Goal: Task Accomplishment & Management: Complete application form

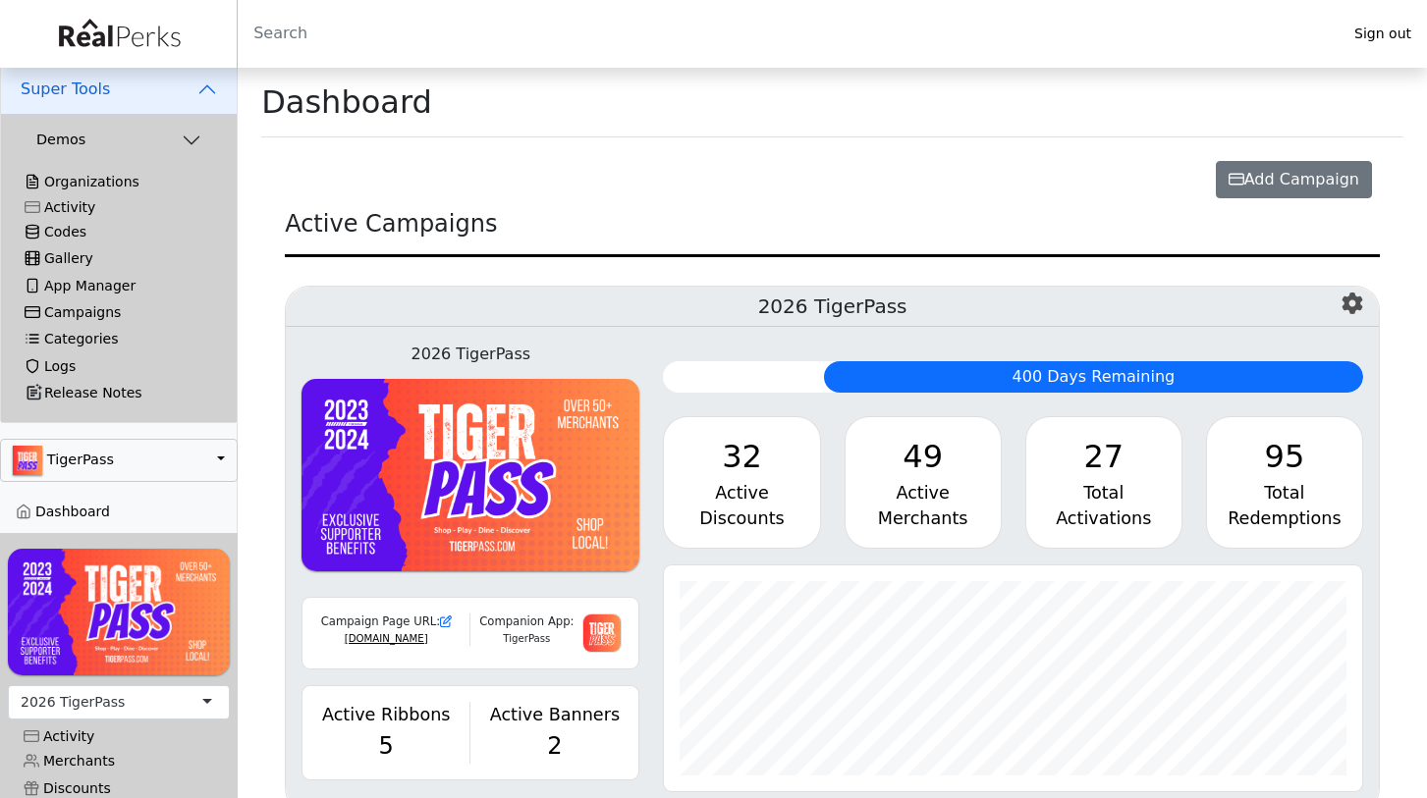
scroll to position [226, 697]
click at [205, 89] on button "Super Tools" at bounding box center [119, 89] width 236 height 51
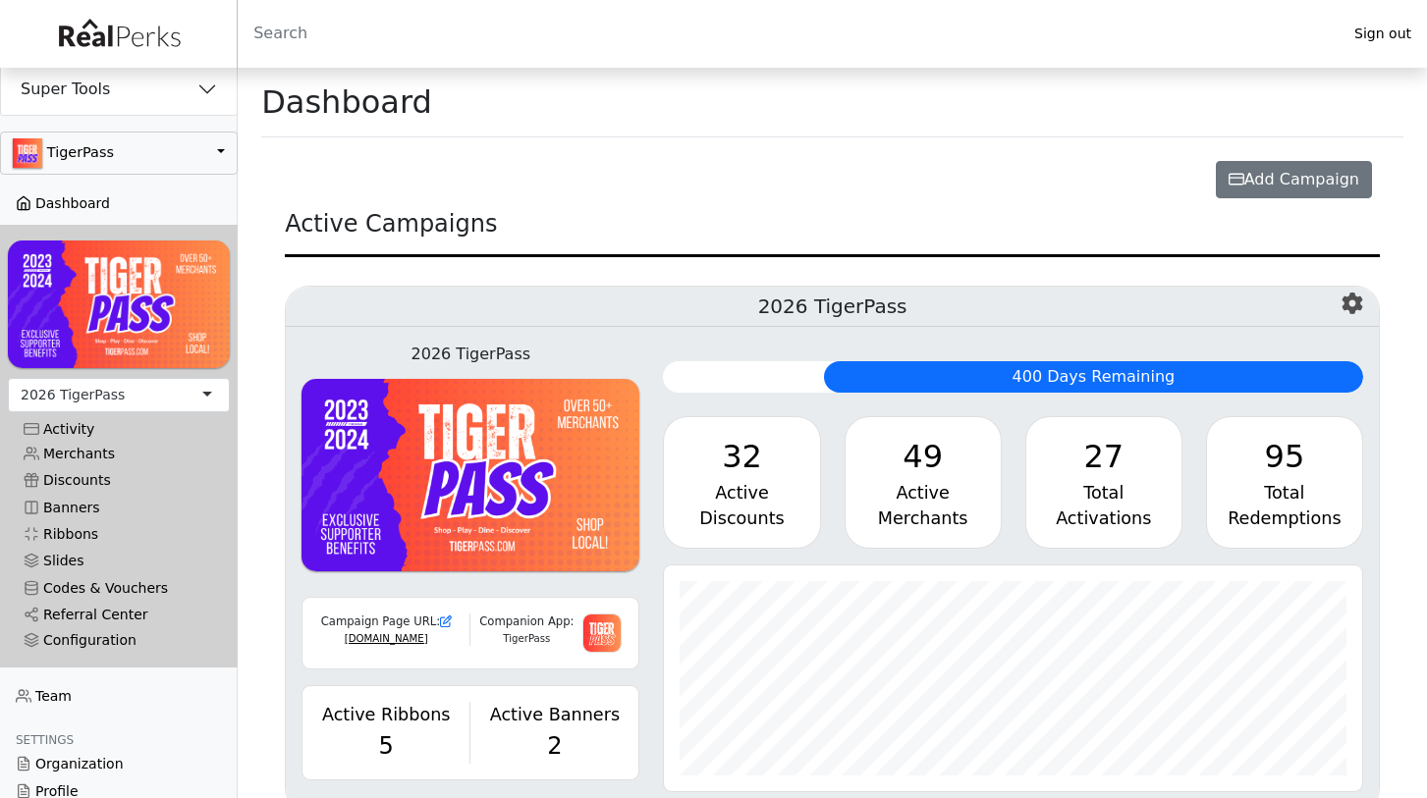
scroll to position [0, 0]
click at [106, 205] on link "Dashboard" at bounding box center [119, 203] width 238 height 27
click at [199, 88] on button "Super Tools" at bounding box center [119, 89] width 236 height 51
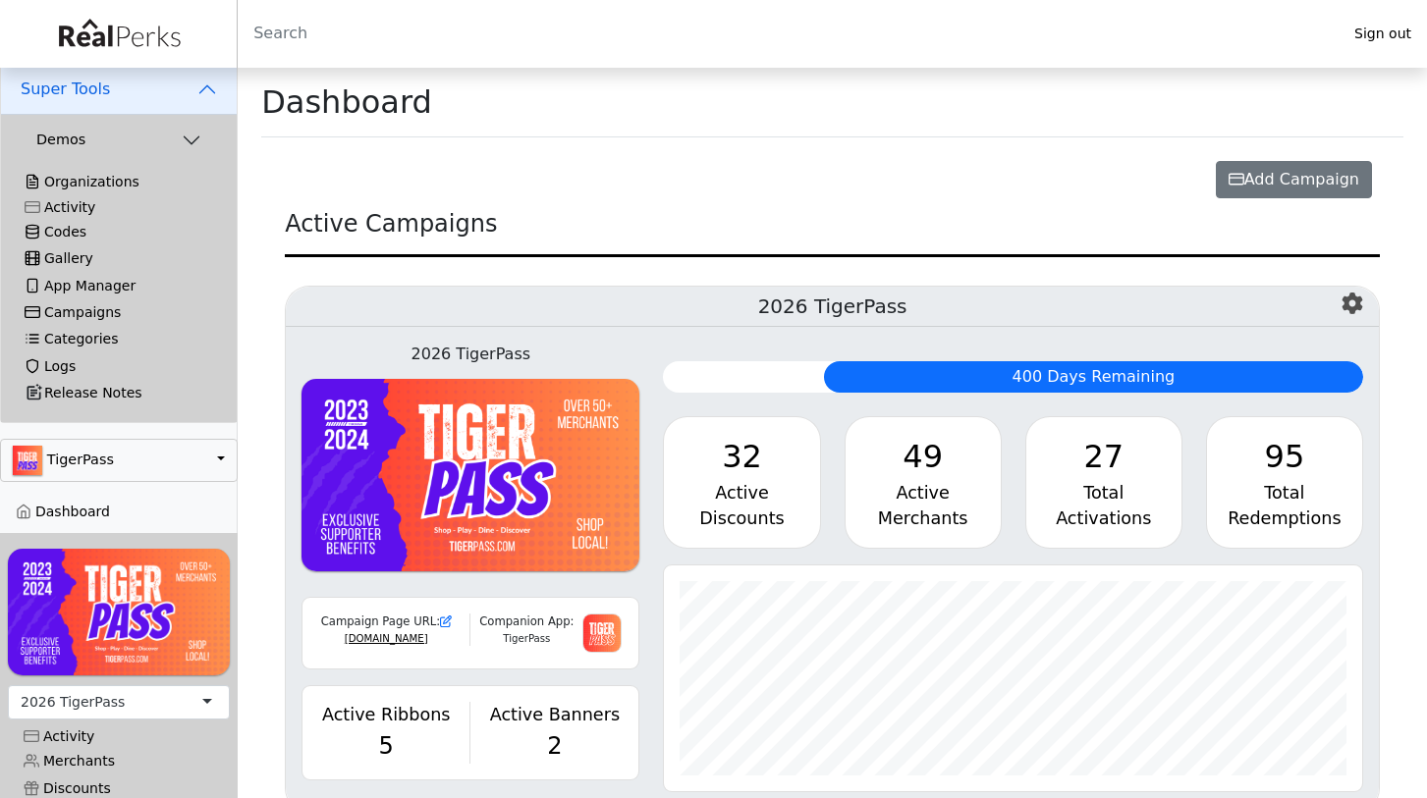
click at [100, 186] on link "Organizations" at bounding box center [119, 182] width 220 height 27
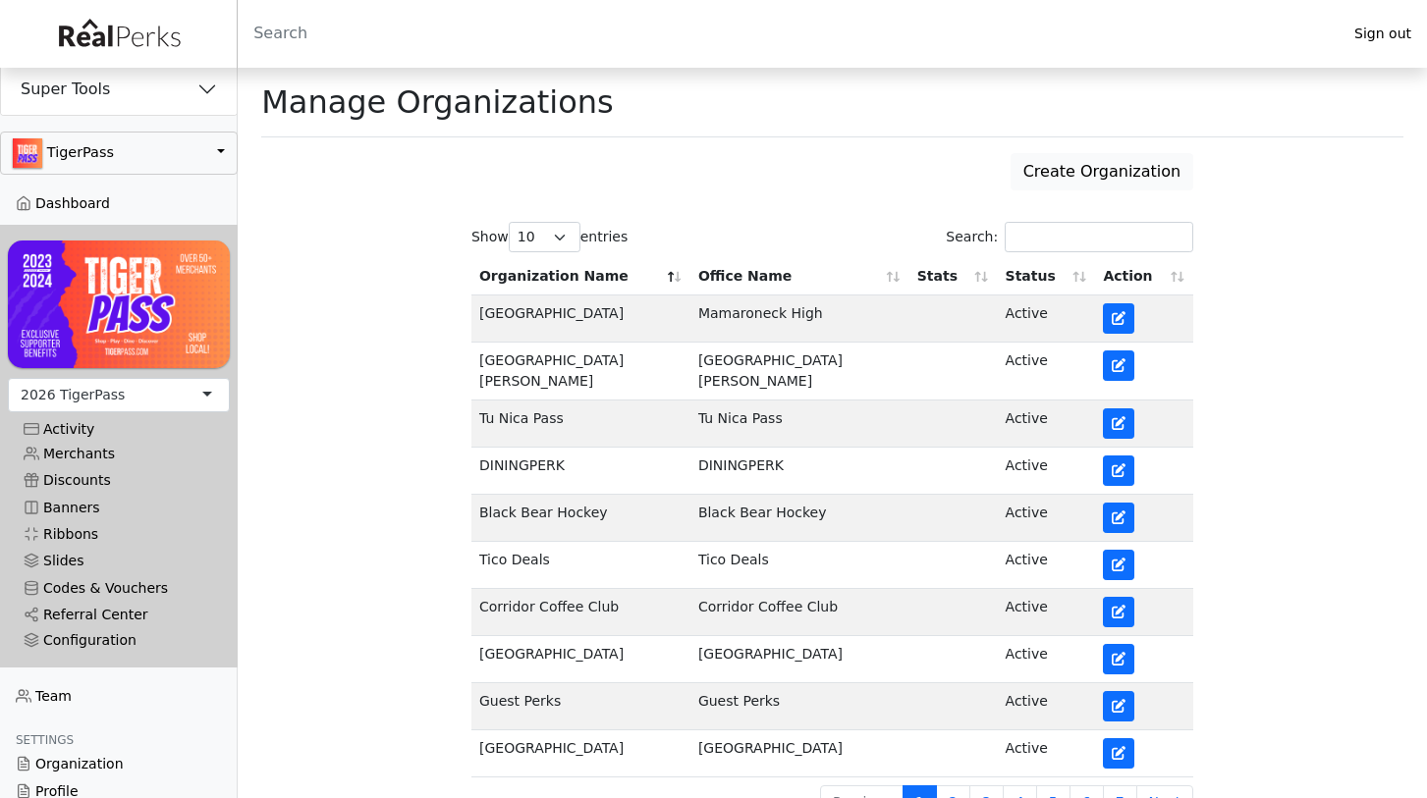
click at [1135, 171] on link "Create Organization" at bounding box center [1102, 171] width 184 height 37
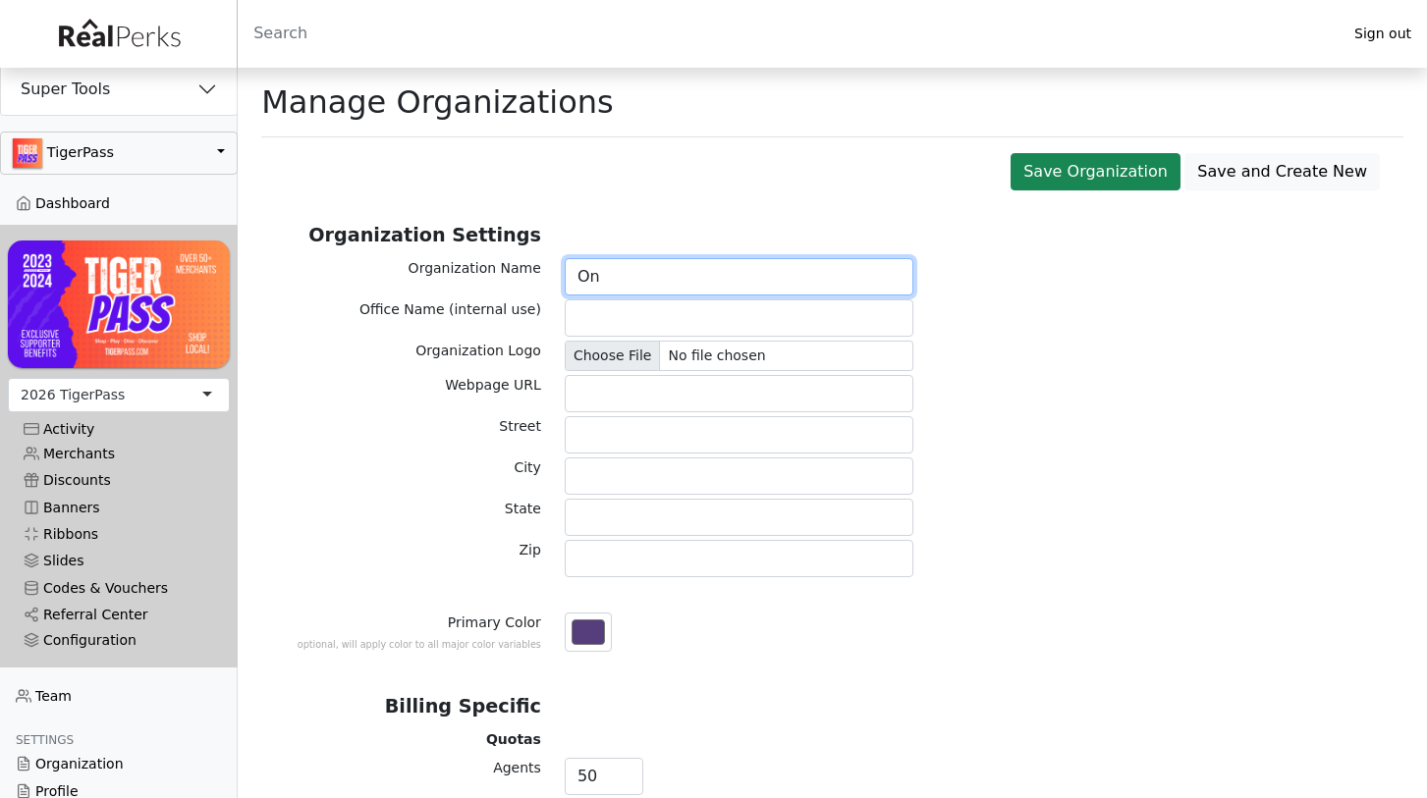
type input "O"
click at [662, 270] on input "KPS Athletic" at bounding box center [740, 276] width 350 height 37
click at [658, 322] on input "Office Name (internal use)" at bounding box center [740, 317] width 350 height 37
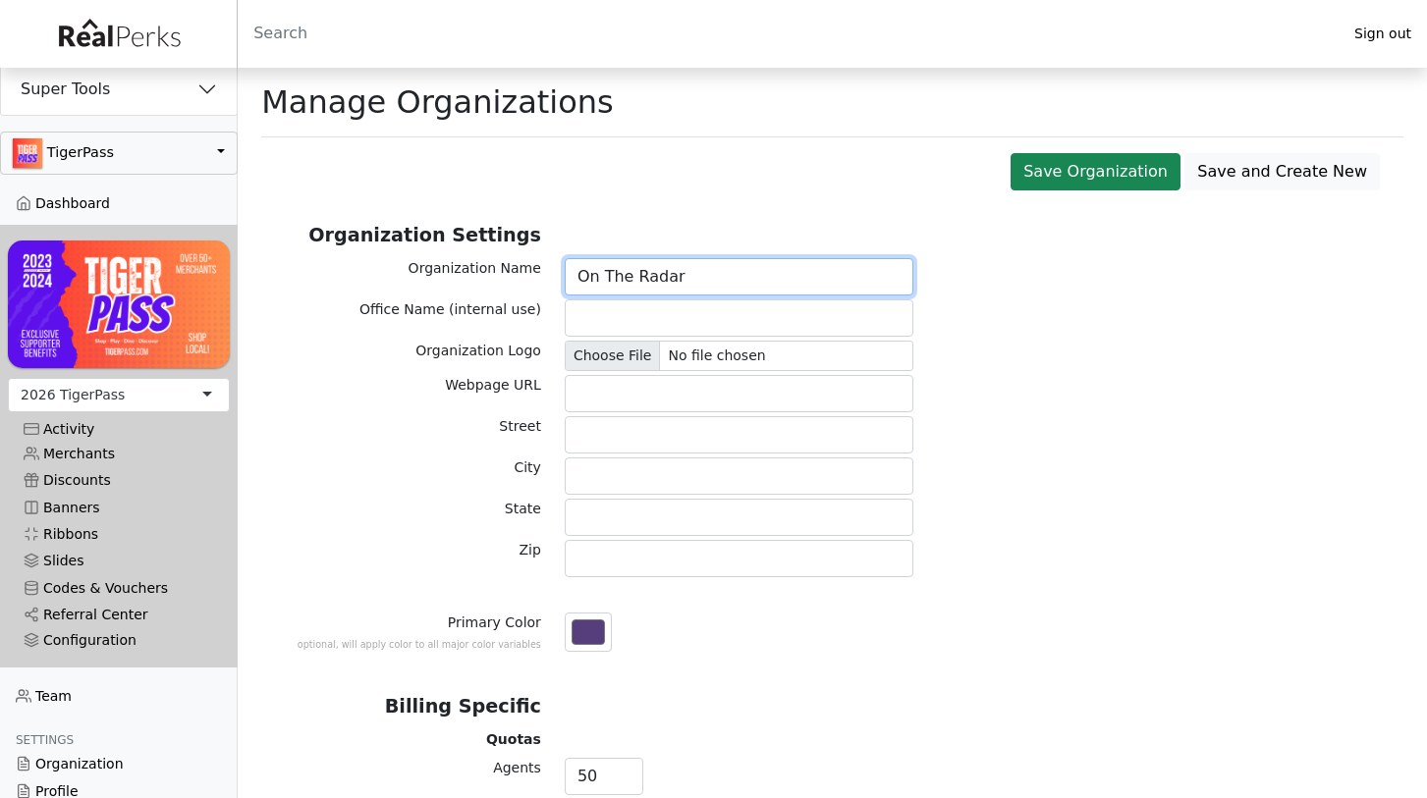
click at [706, 272] on input "On The Radar" at bounding box center [740, 276] width 350 height 37
click at [699, 284] on input "On The Radar Hoops" at bounding box center [740, 276] width 350 height 37
type input "On The Radar Hoops"
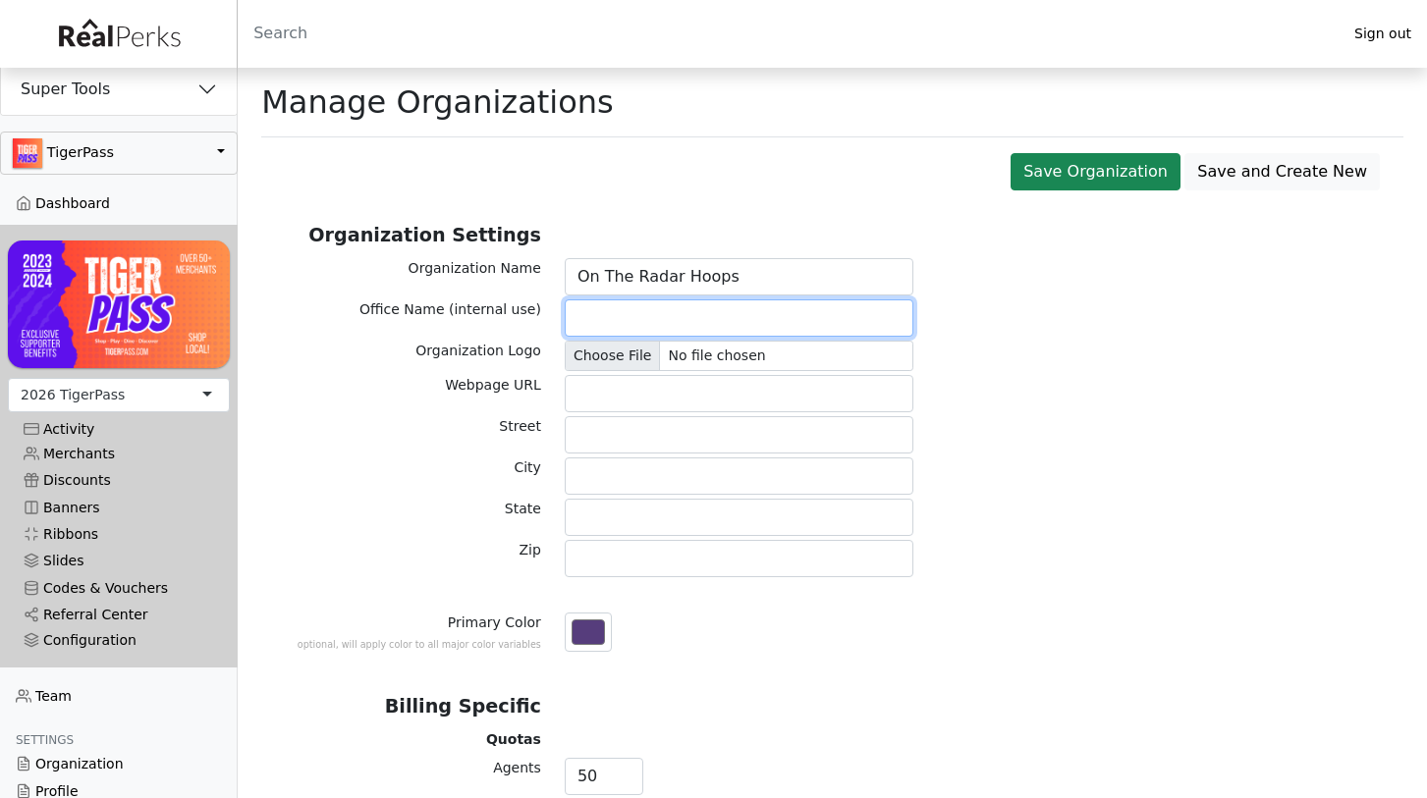
click at [686, 321] on input "Office Name (internal use)" at bounding box center [740, 317] width 350 height 37
paste input "On The Radar Hoops"
type input "On The Radar Hoops"
click at [702, 359] on input "Organization Logo" at bounding box center [740, 356] width 350 height 30
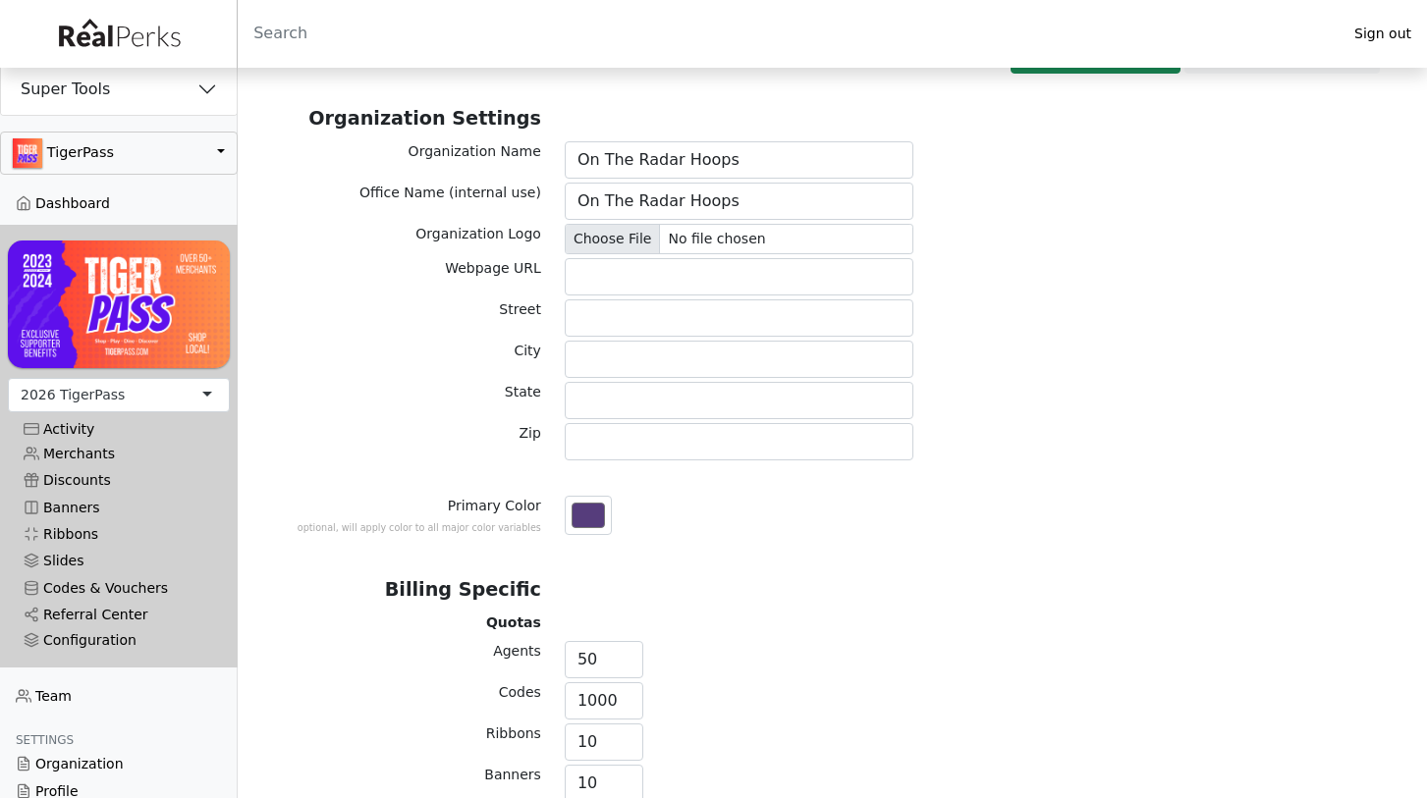
scroll to position [119, 0]
click at [599, 237] on input "Organization Logo" at bounding box center [740, 237] width 350 height 30
type input "C:\fakepath\Screenshot 2025-09-30 at 10.22.10 PM.png"
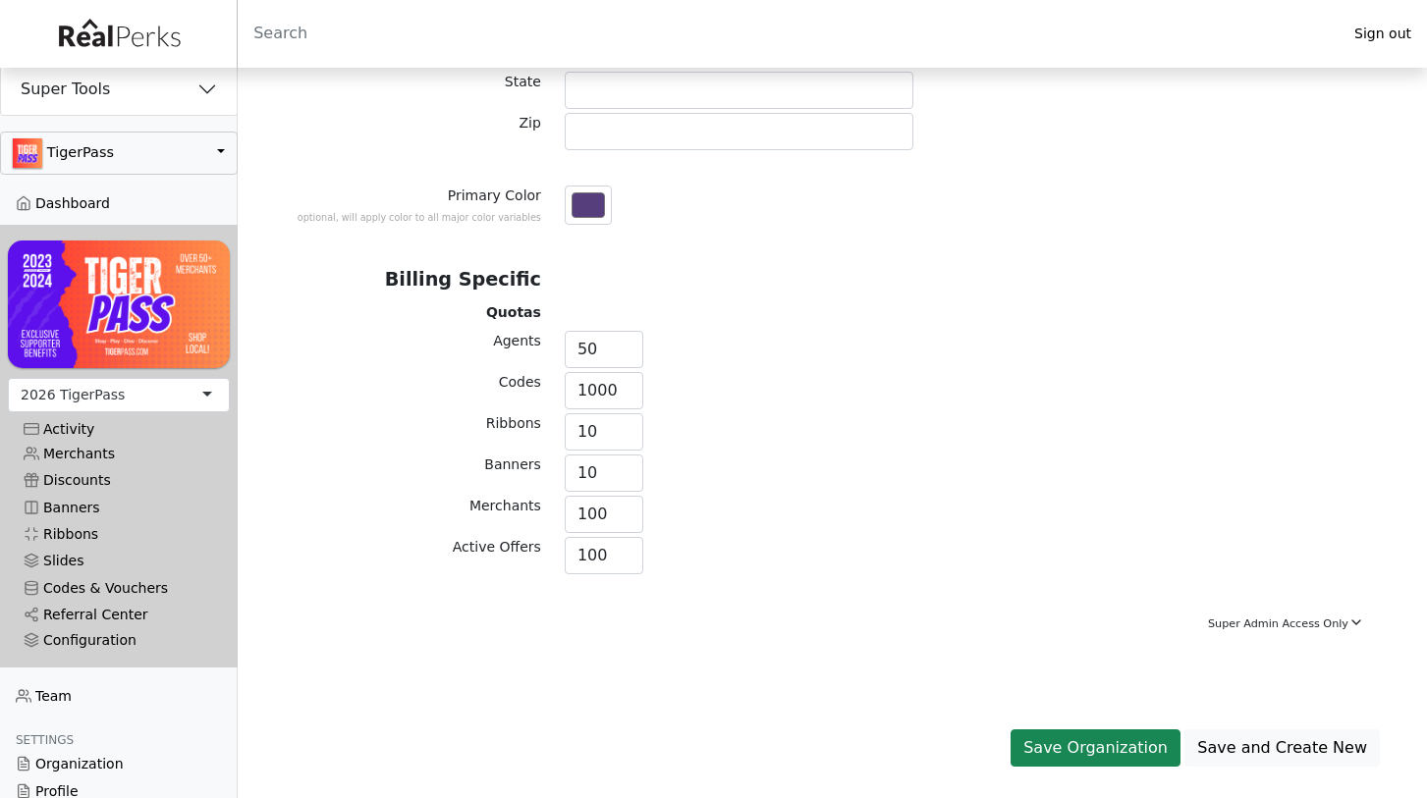
scroll to position [508, 0]
click at [586, 225] on input "#563d7c" at bounding box center [588, 205] width 47 height 39
type input "#000000"
click at [749, 302] on div "Billing Specific" at bounding box center [832, 284] width 1118 height 36
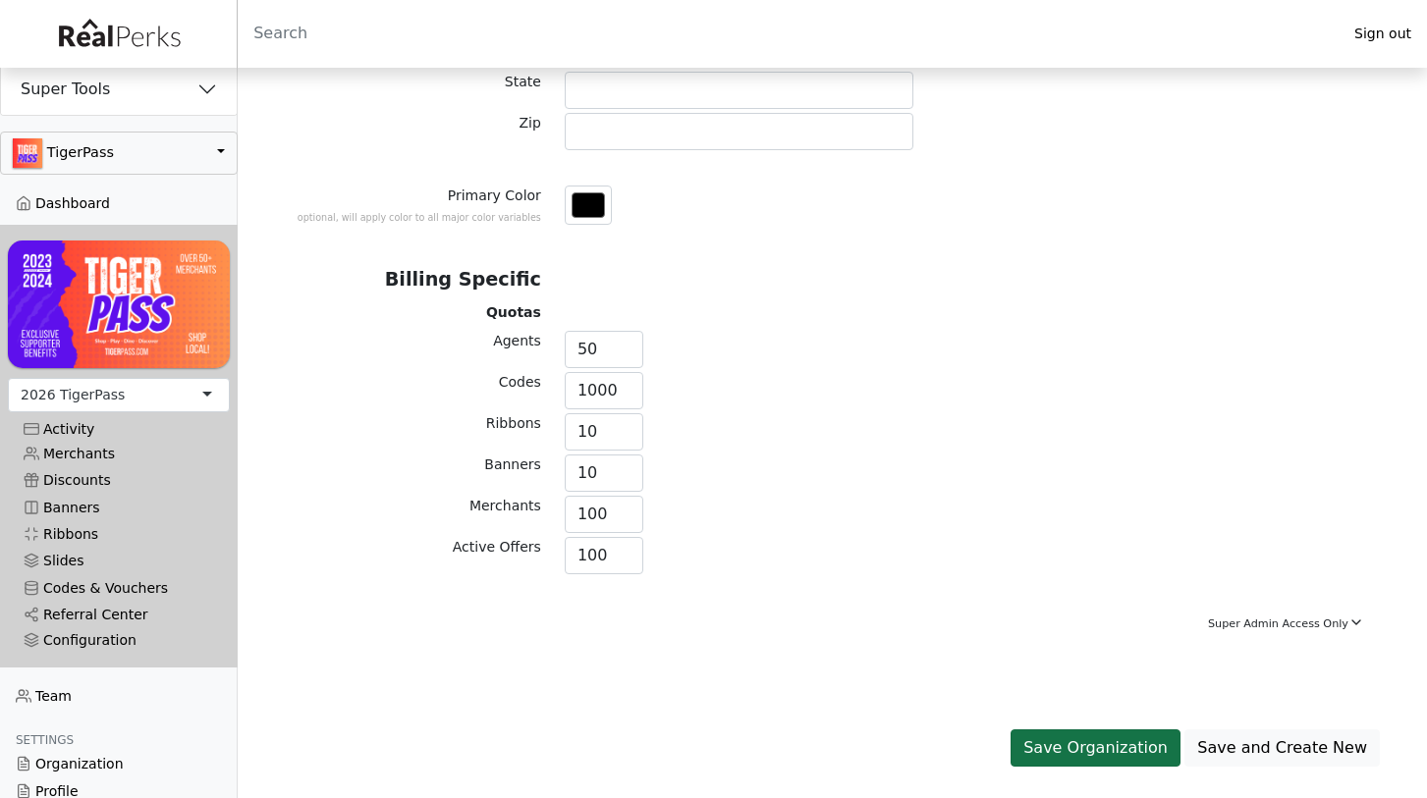
click at [1080, 749] on button "Save Organization" at bounding box center [1095, 748] width 170 height 37
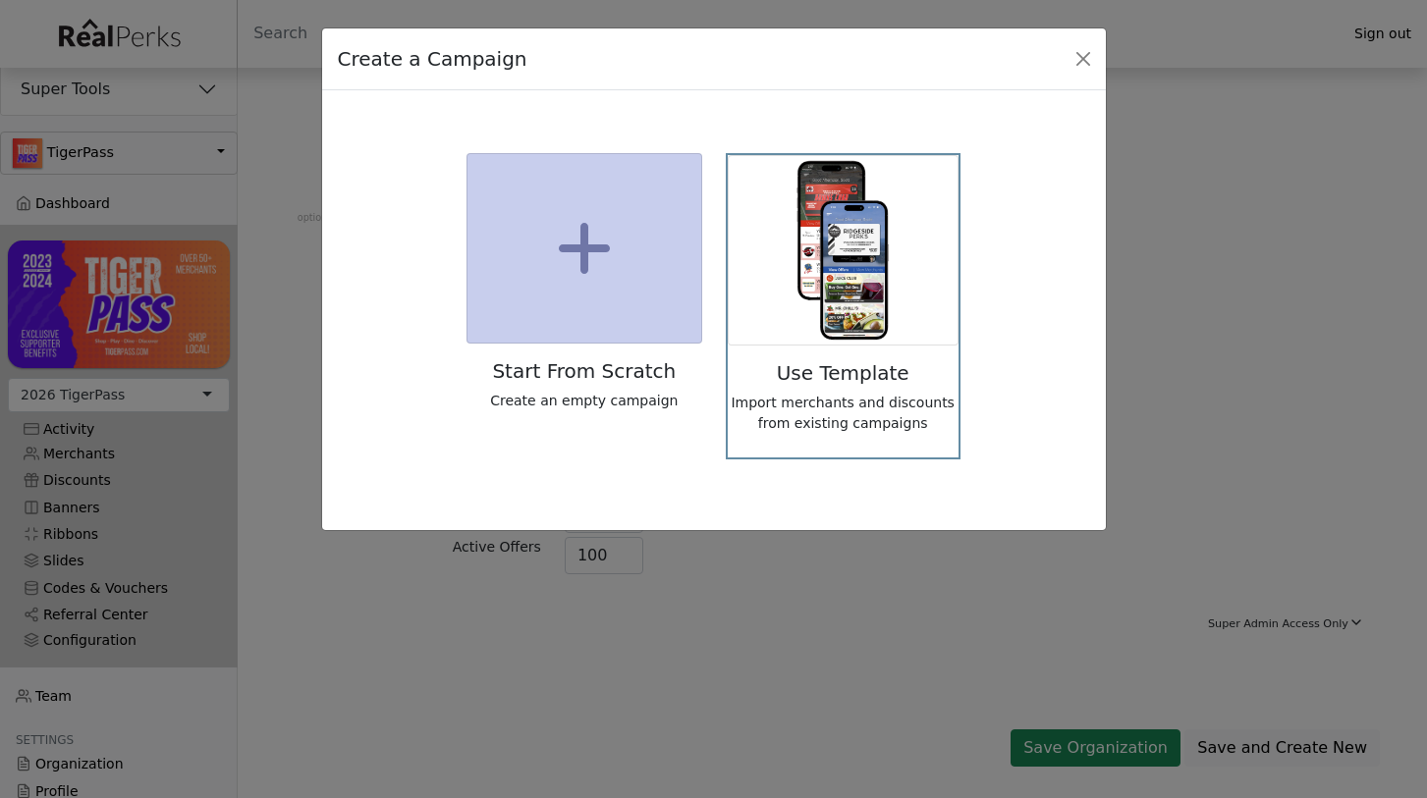
click at [860, 244] on div at bounding box center [843, 250] width 229 height 189
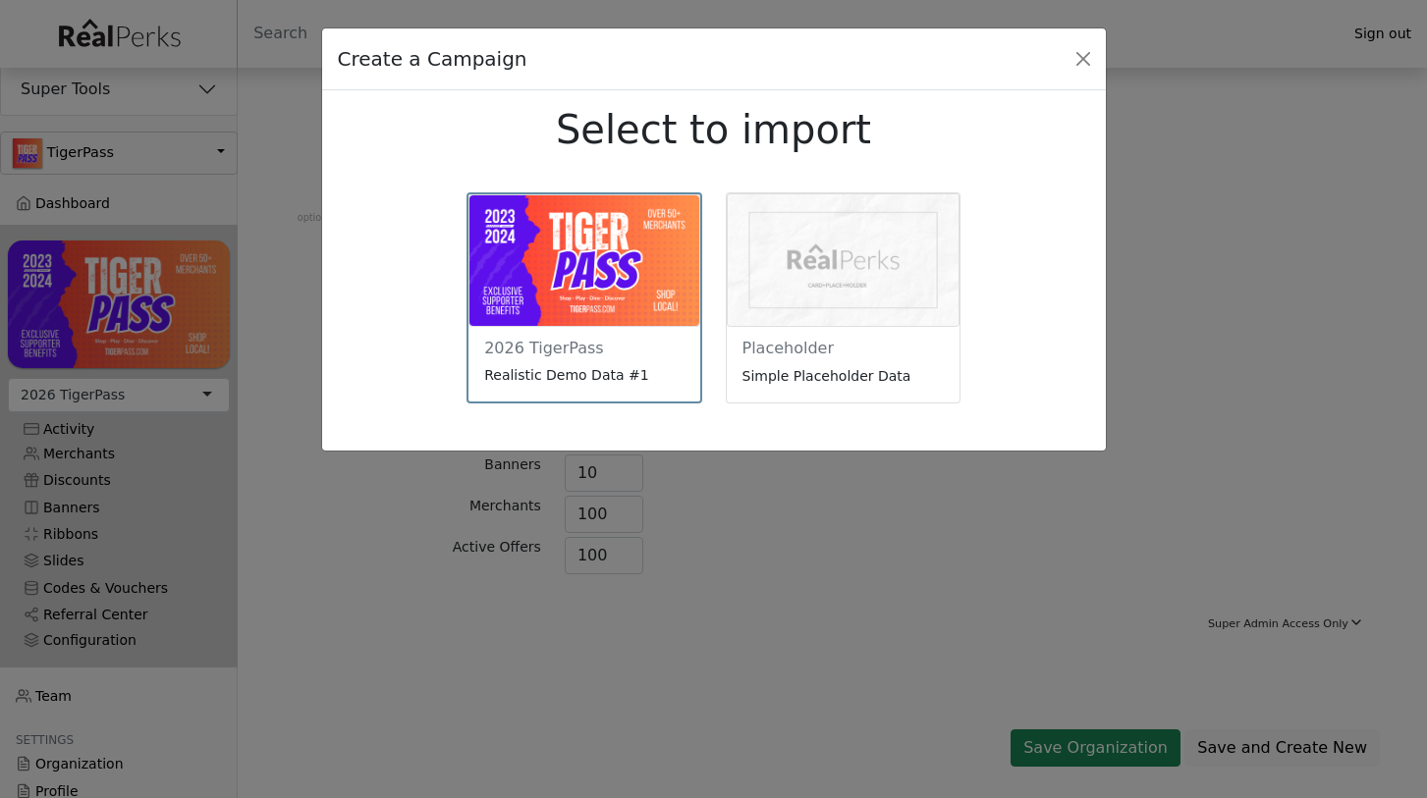
click at [577, 252] on img at bounding box center [583, 260] width 229 height 131
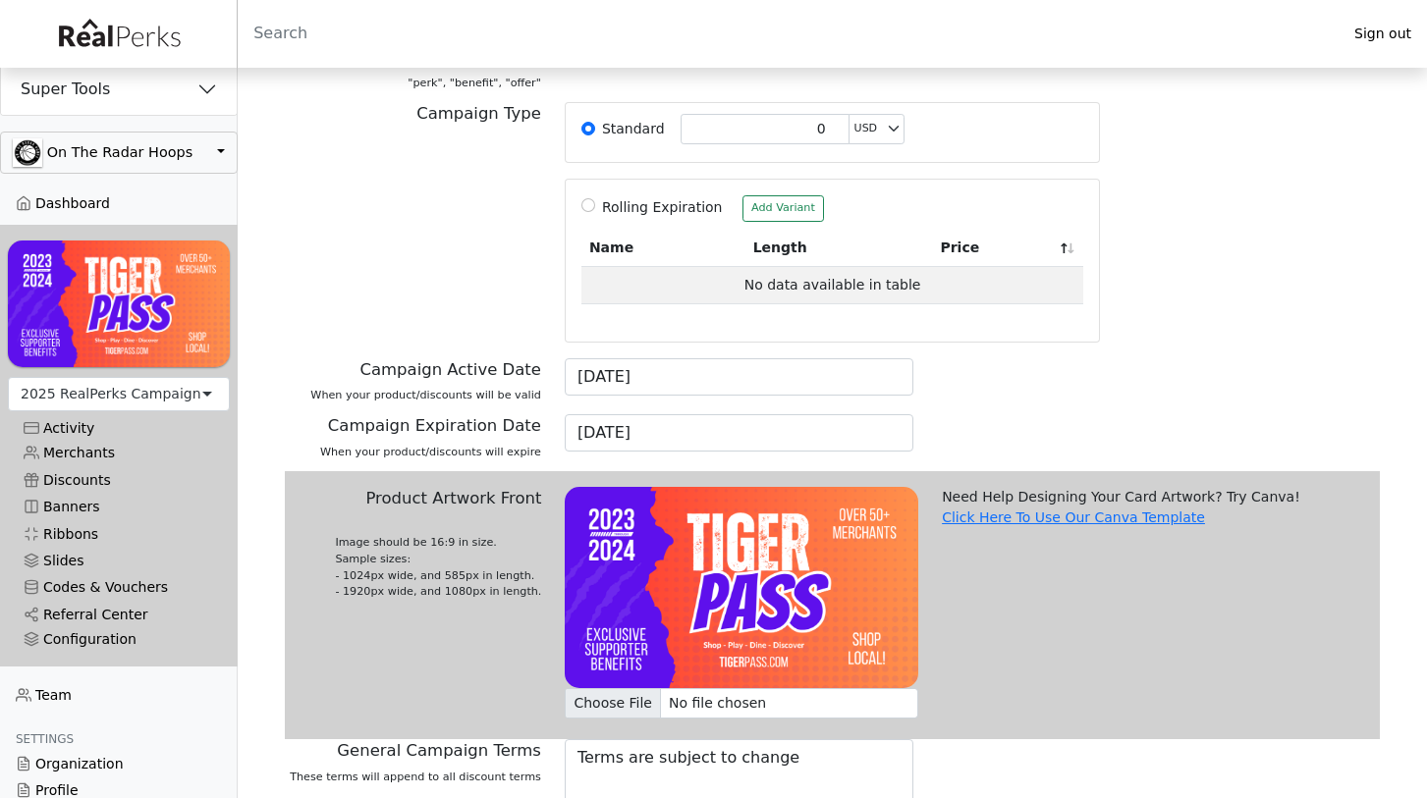
scroll to position [610, 0]
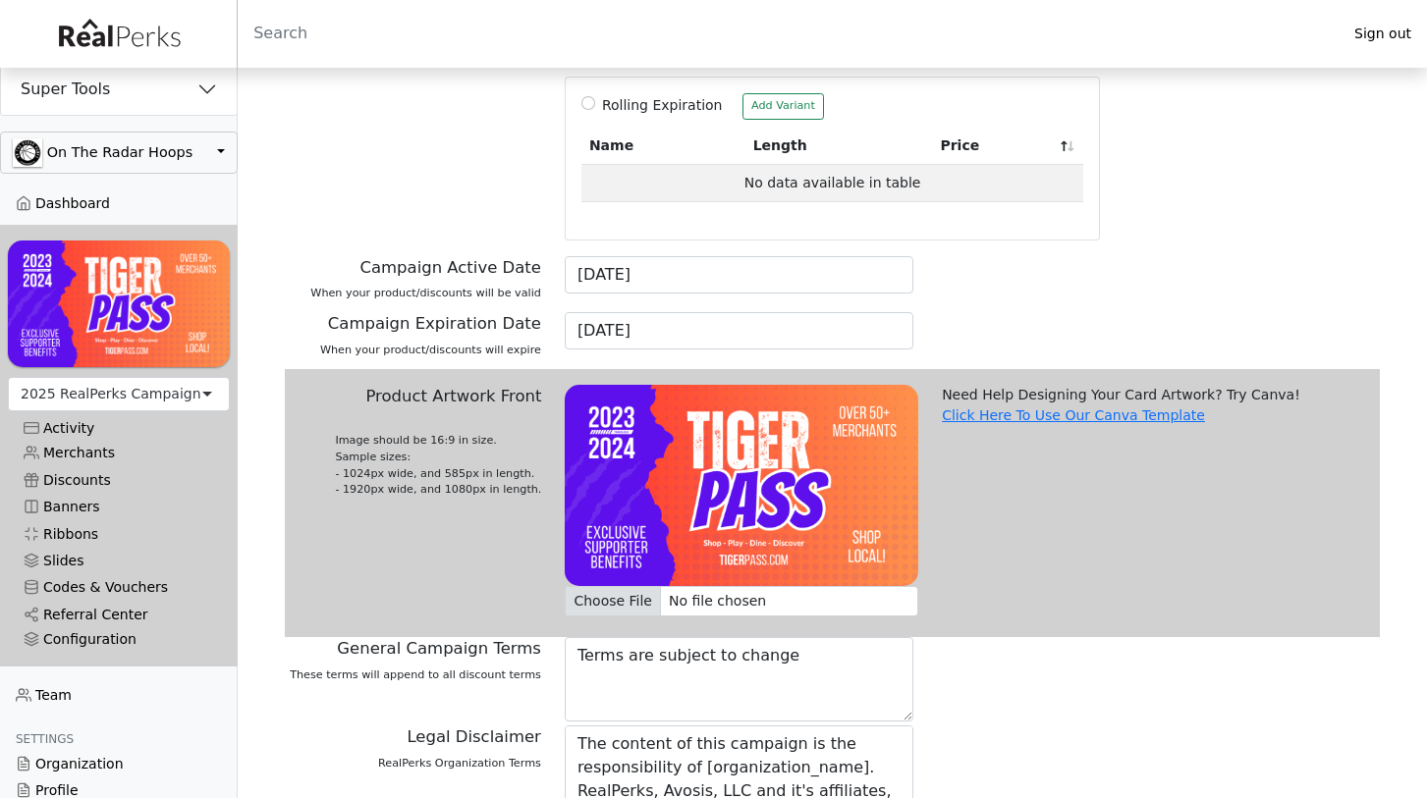
click at [598, 588] on input "Product Artwork Front Image should be 16:9 in size. Sample sizes: - 1024px wide…" at bounding box center [741, 601] width 353 height 30
click at [1159, 146] on div "Campaign Type Standard 0 USD AUD GBP EUR CAD Rolling Expiration Add Variant Nam…" at bounding box center [832, 128] width 1118 height 256
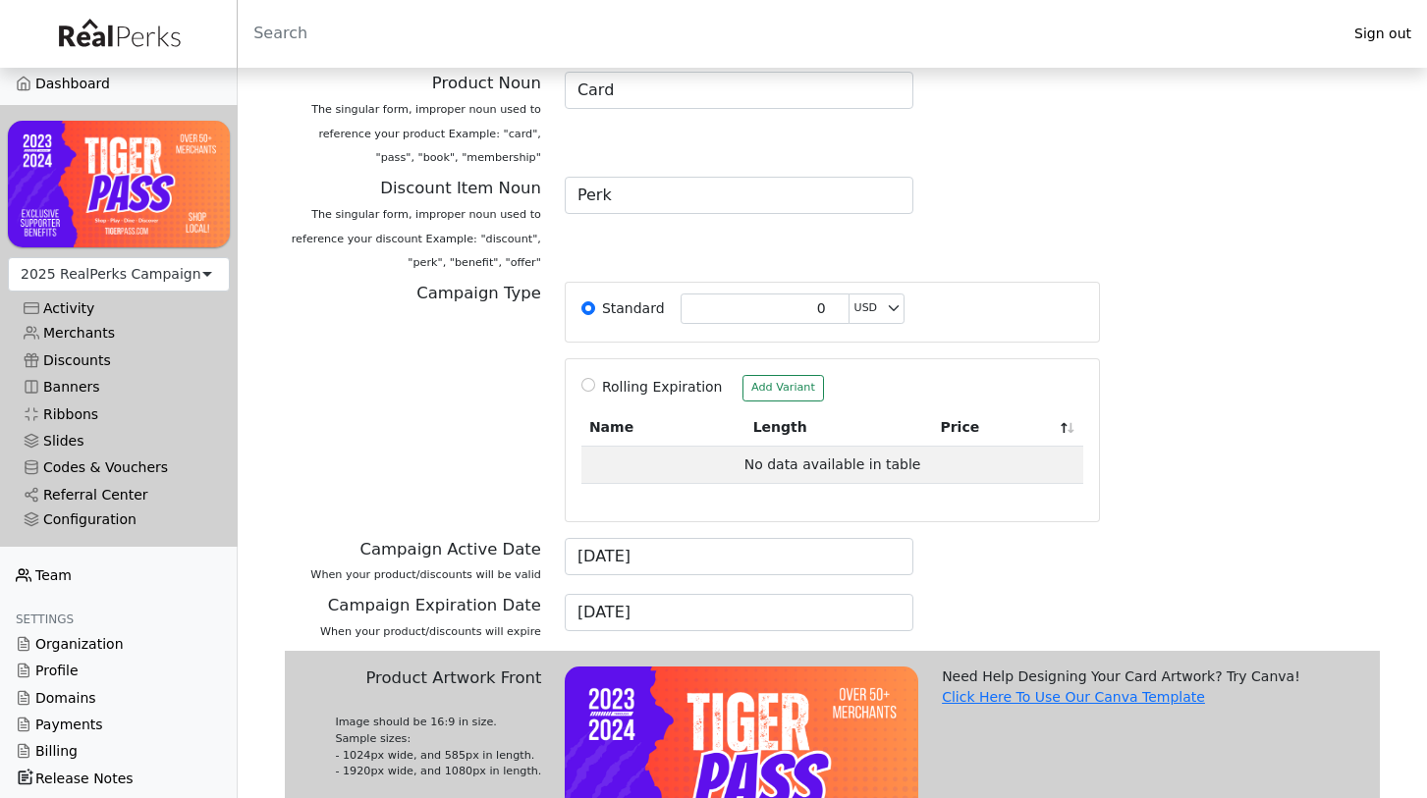
scroll to position [119, 0]
click at [85, 570] on link "Team" at bounding box center [119, 577] width 238 height 27
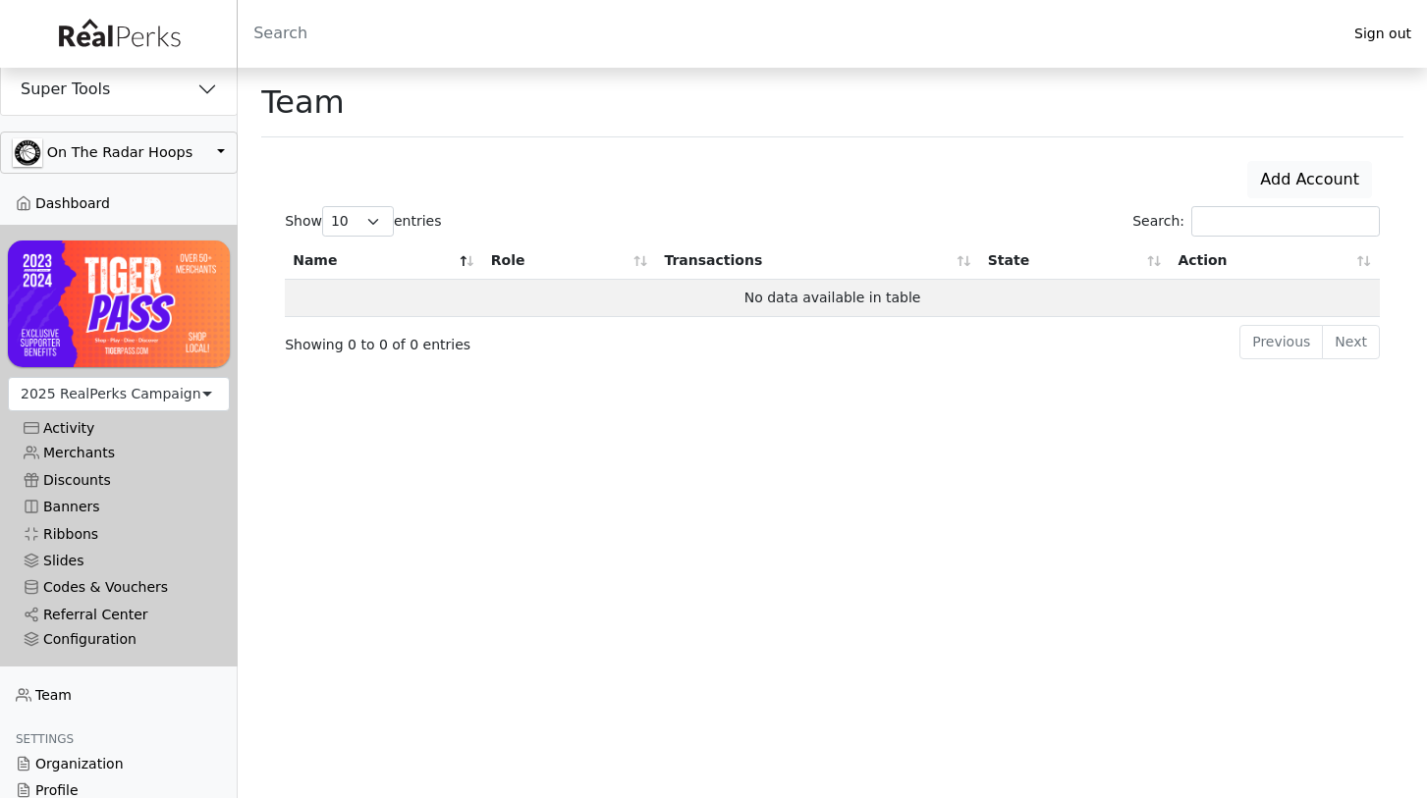
click at [1296, 177] on link "Add Account" at bounding box center [1309, 179] width 125 height 37
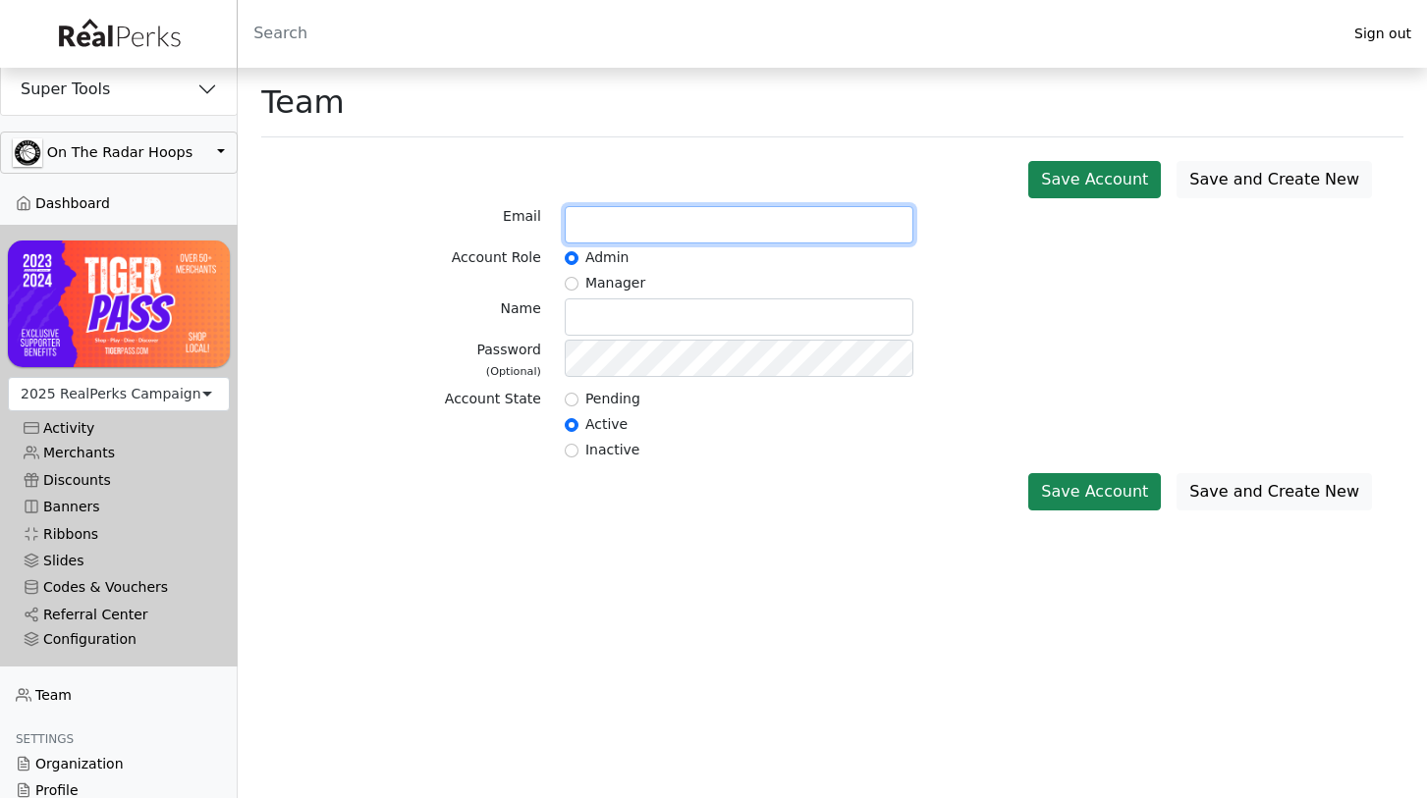
paste input "Karey@kpsathletic.com"
type input "Karey@kpsathletic.com"
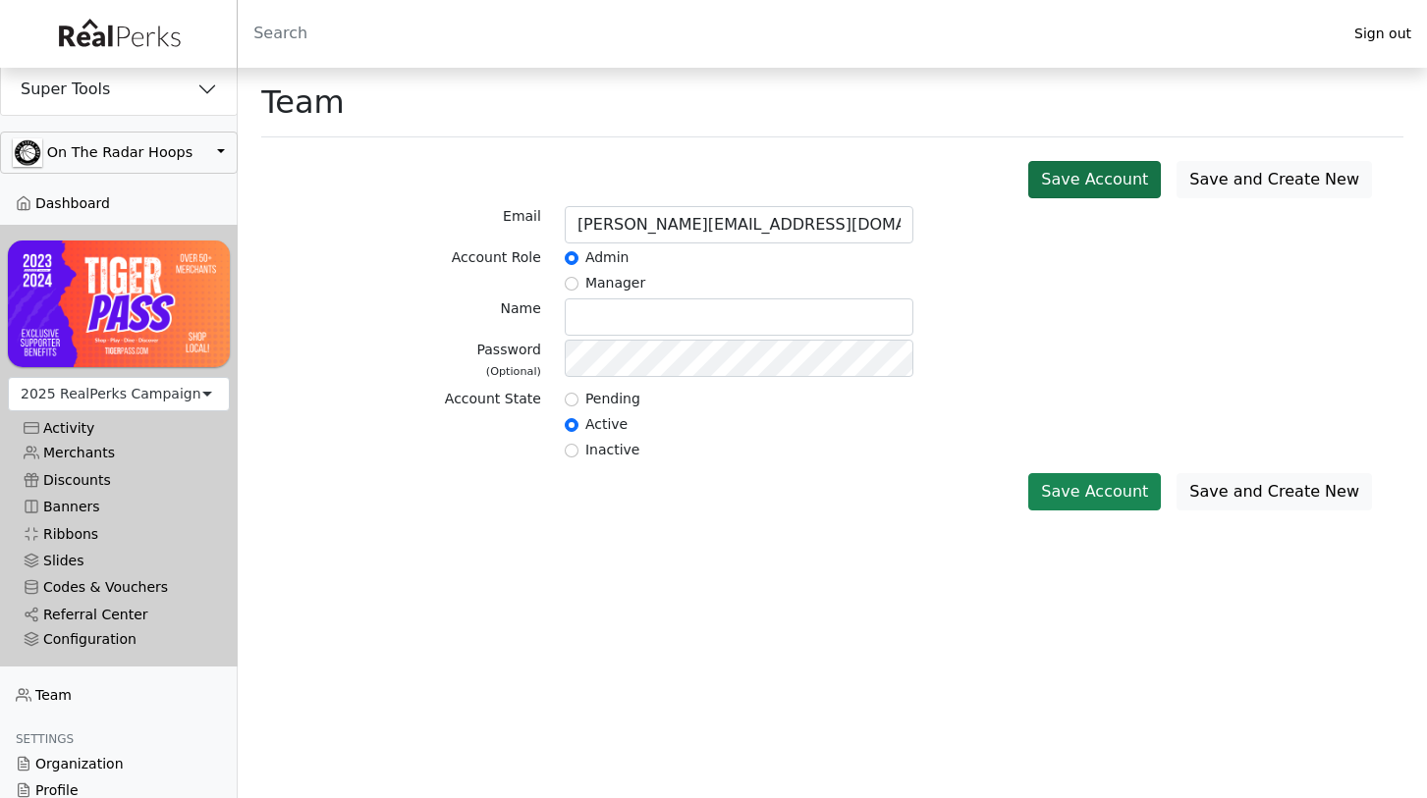
click at [1122, 186] on button "Save Account" at bounding box center [1094, 179] width 133 height 37
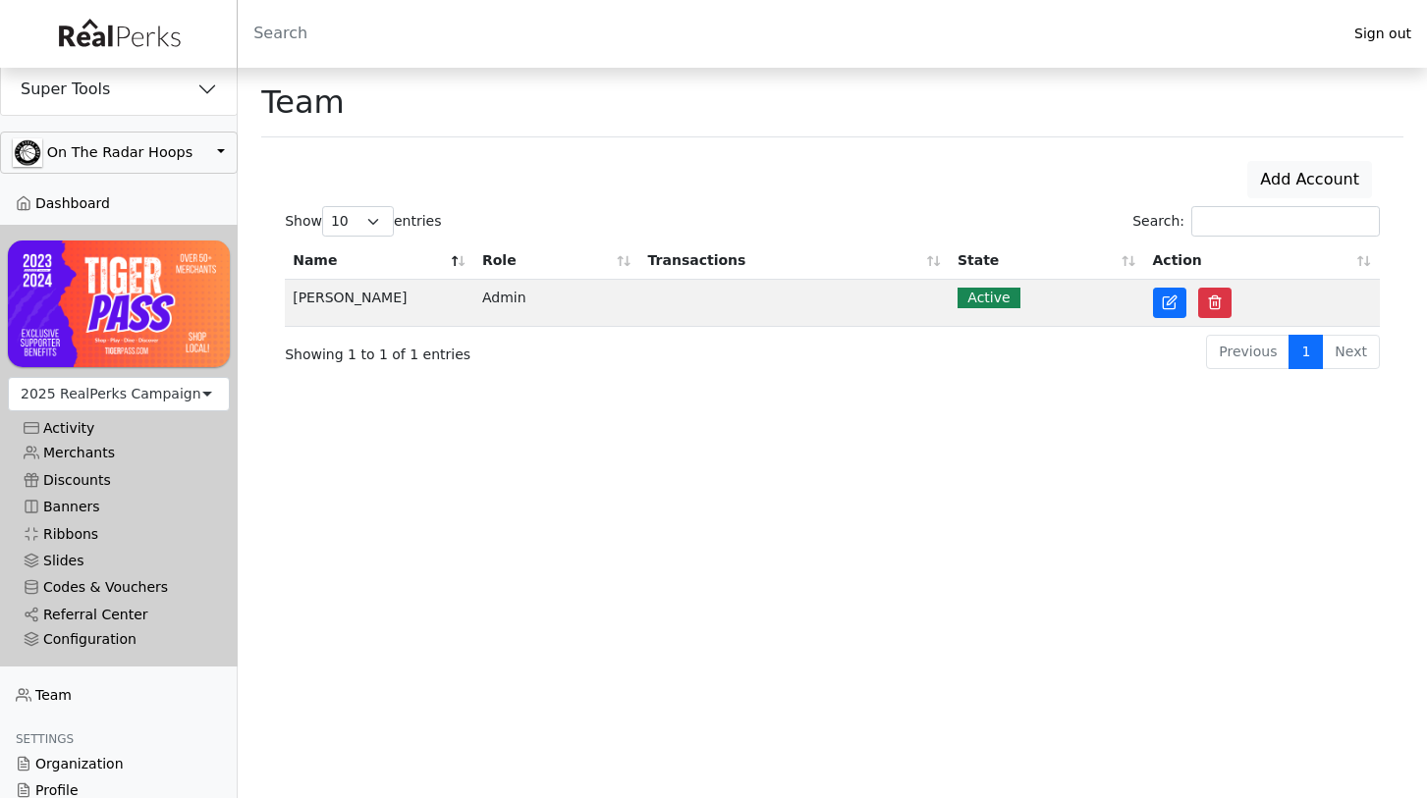
click at [999, 154] on div "Add Account" at bounding box center [832, 179] width 1118 height 53
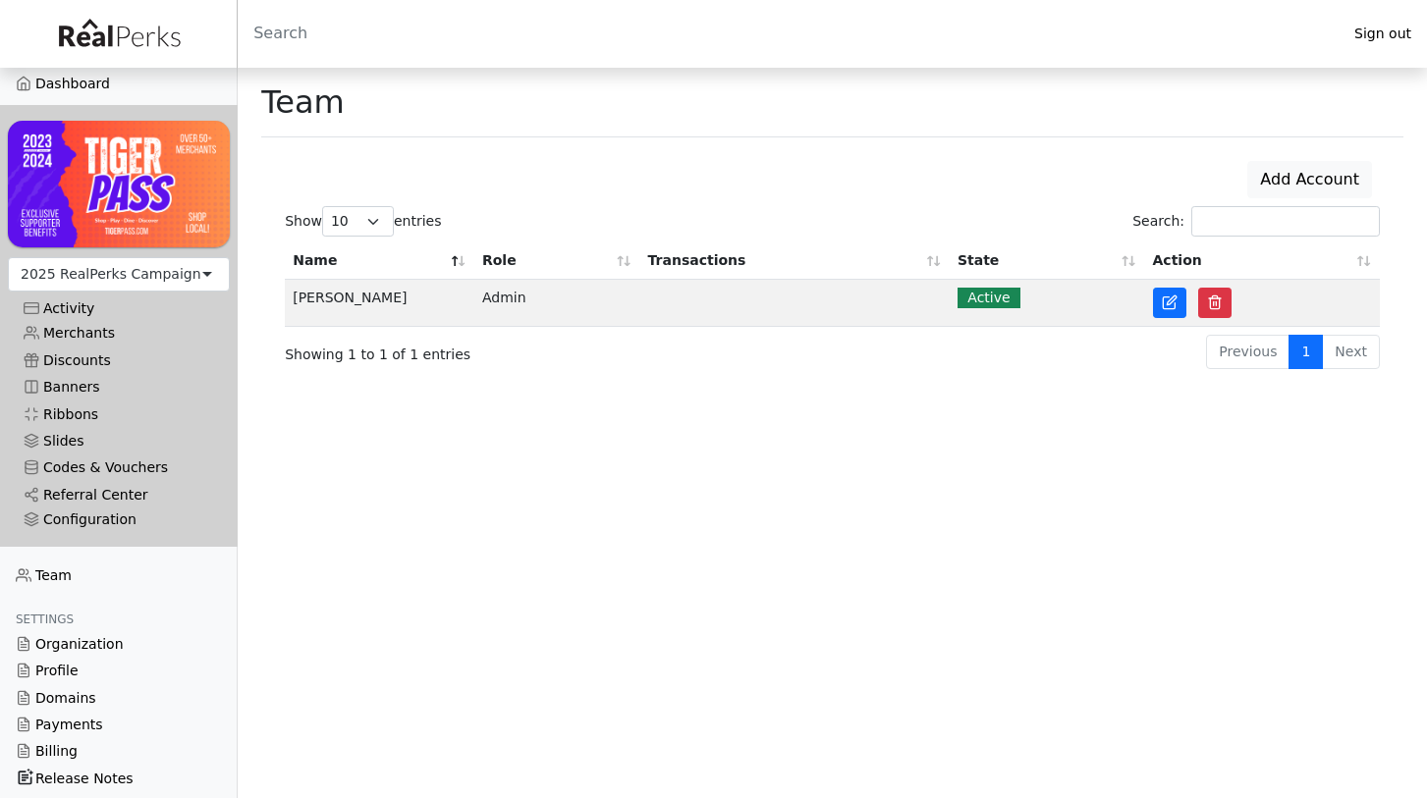
scroll to position [119, 0]
click at [70, 330] on link "Merchants" at bounding box center [119, 334] width 222 height 27
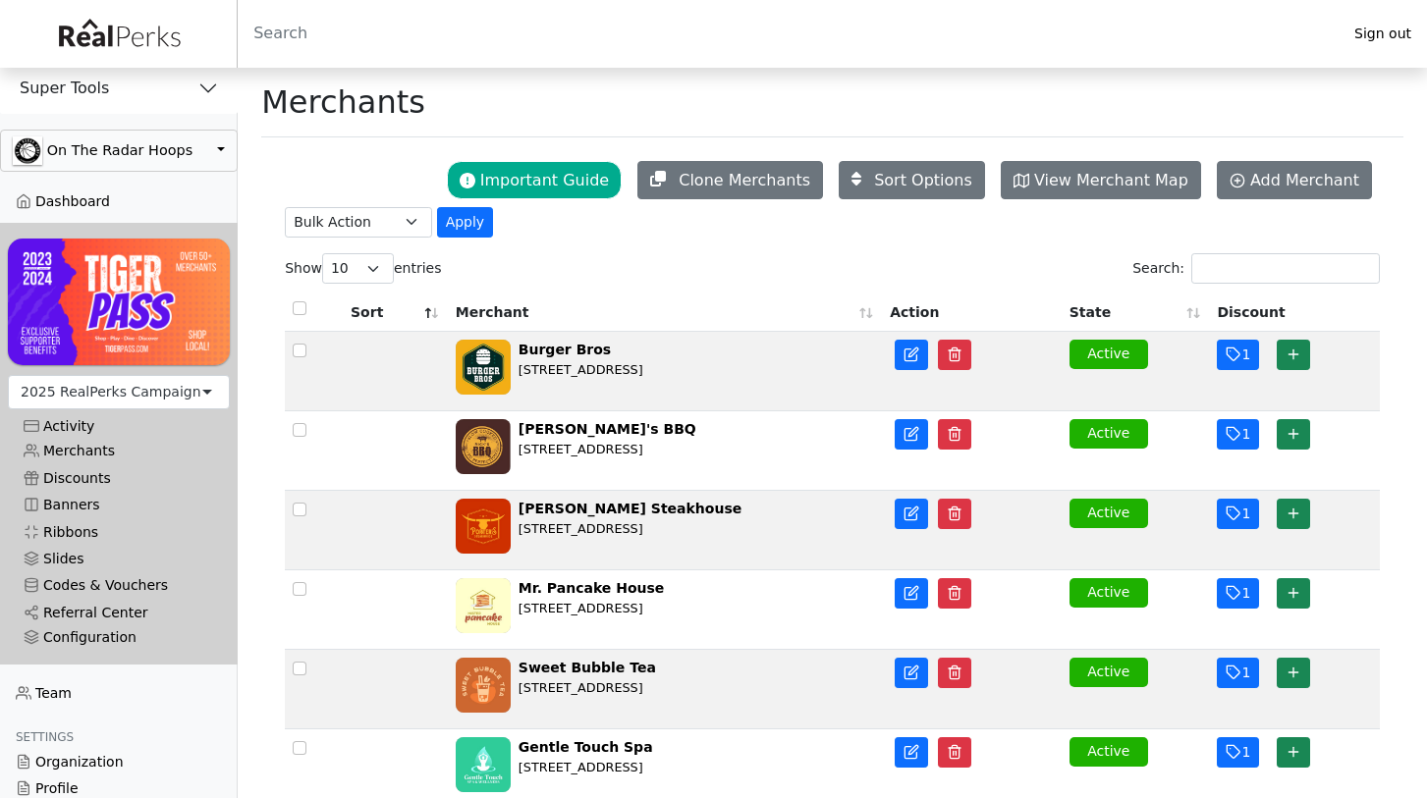
click at [214, 149] on button "button" at bounding box center [119, 151] width 238 height 42
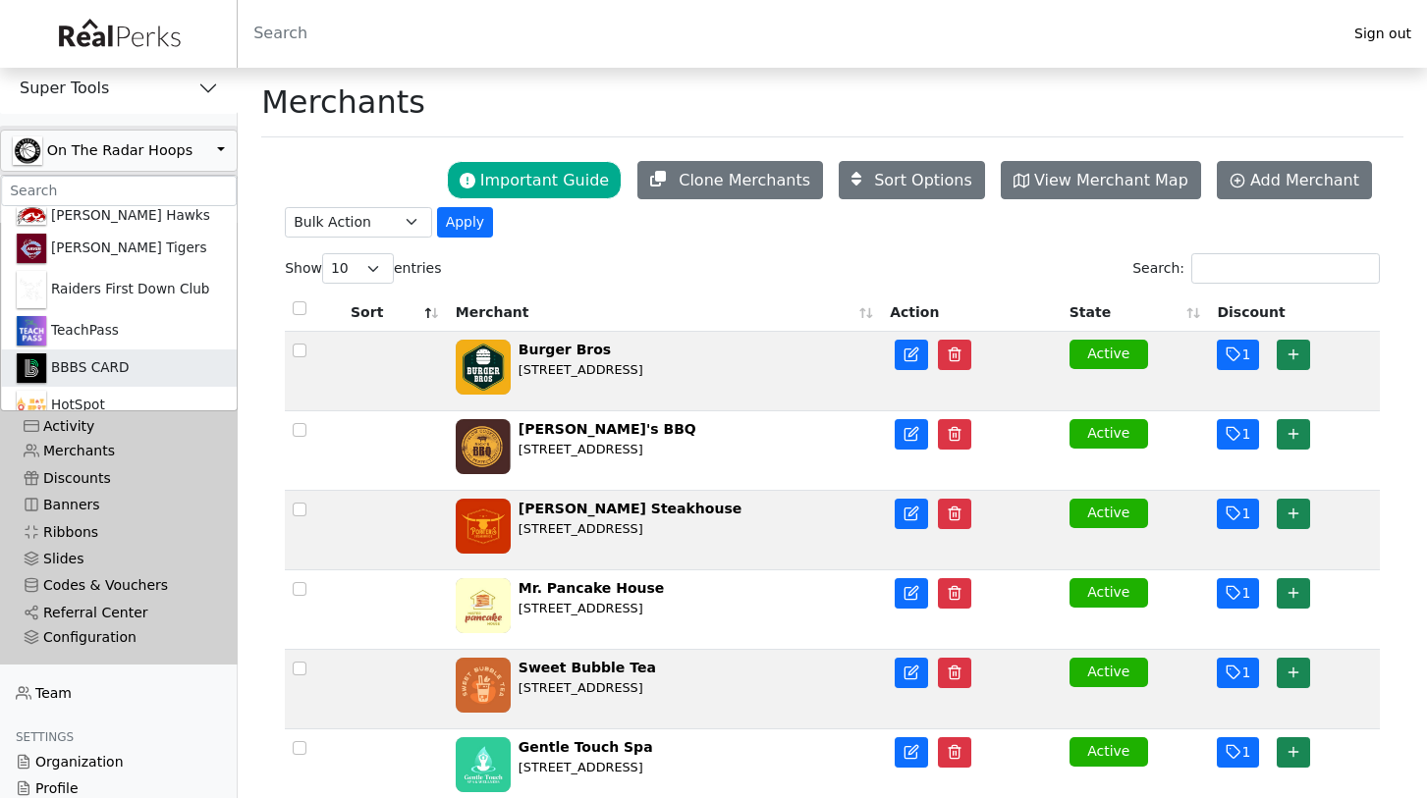
scroll to position [799, 0]
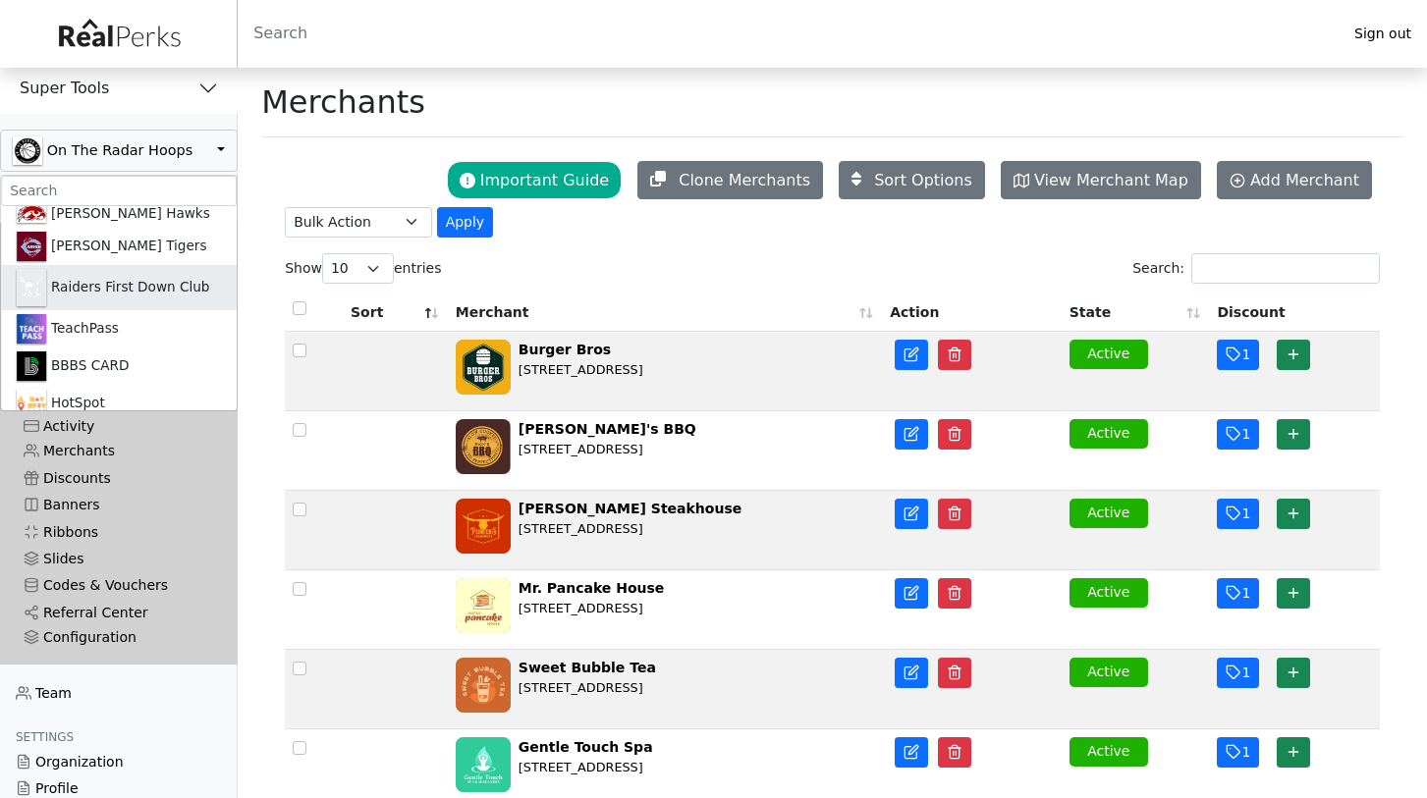
click at [102, 294] on link "Raiders First Down Club" at bounding box center [119, 288] width 236 height 46
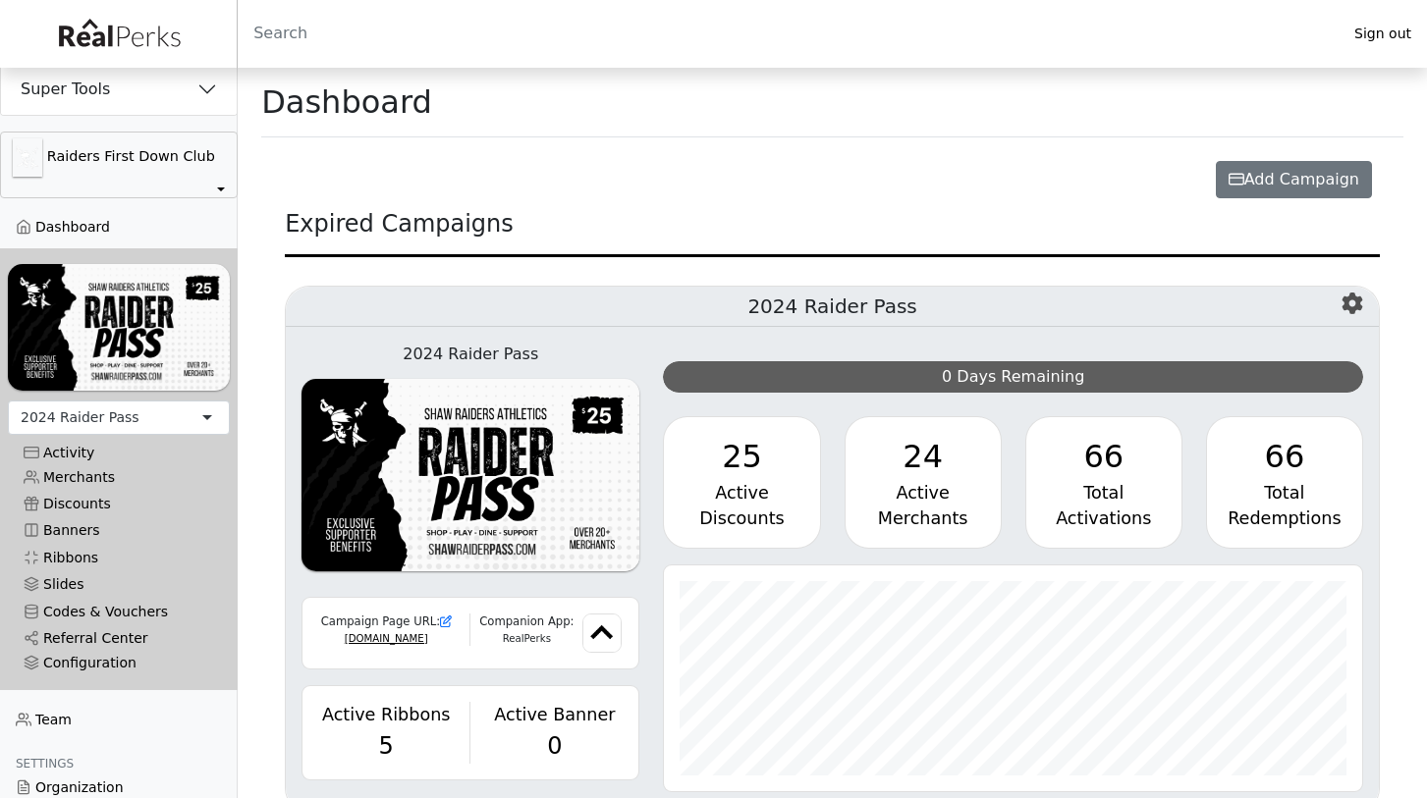
scroll to position [226, 697]
click at [183, 150] on button "button" at bounding box center [119, 165] width 238 height 67
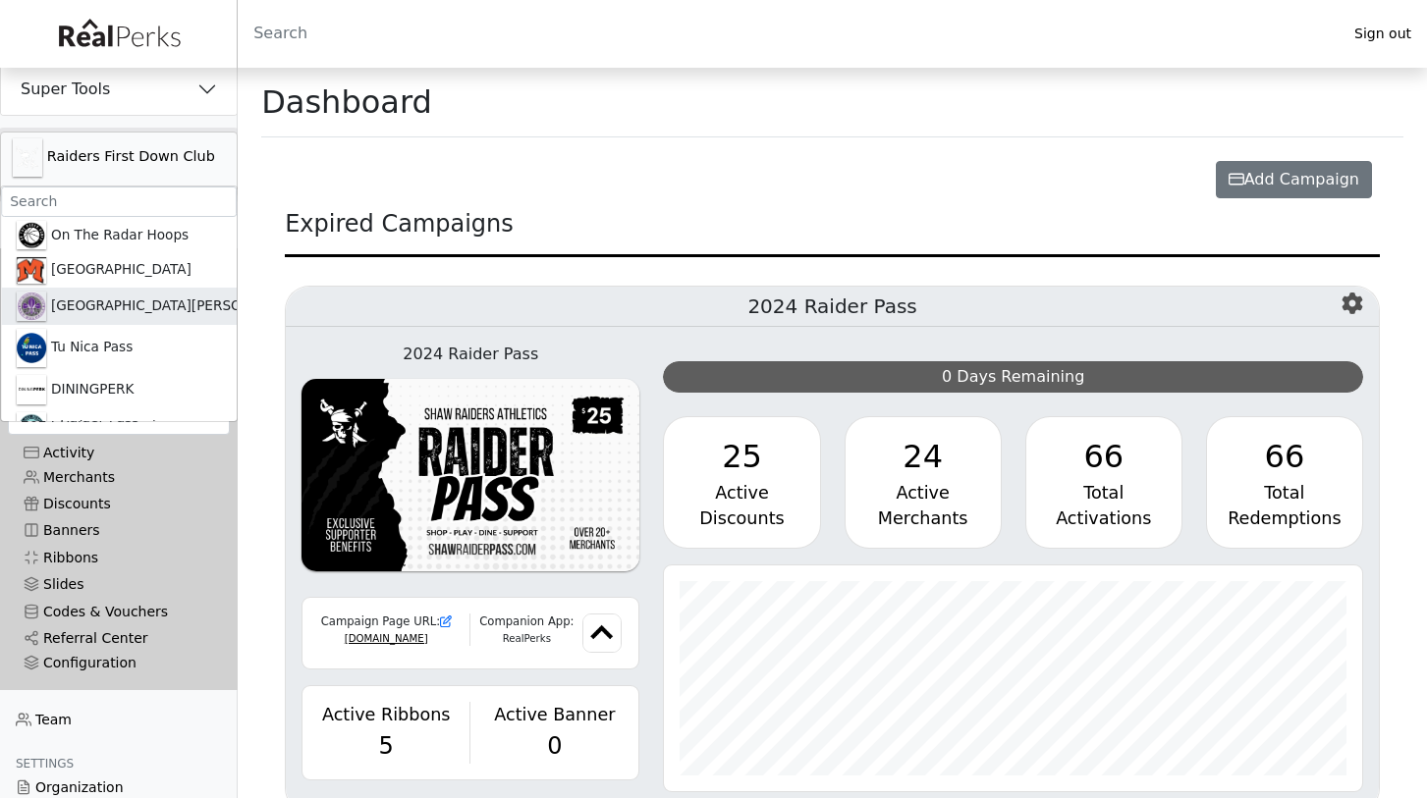
scroll to position [0, 0]
click at [129, 236] on link "On The Radar Hoops" at bounding box center [119, 235] width 236 height 36
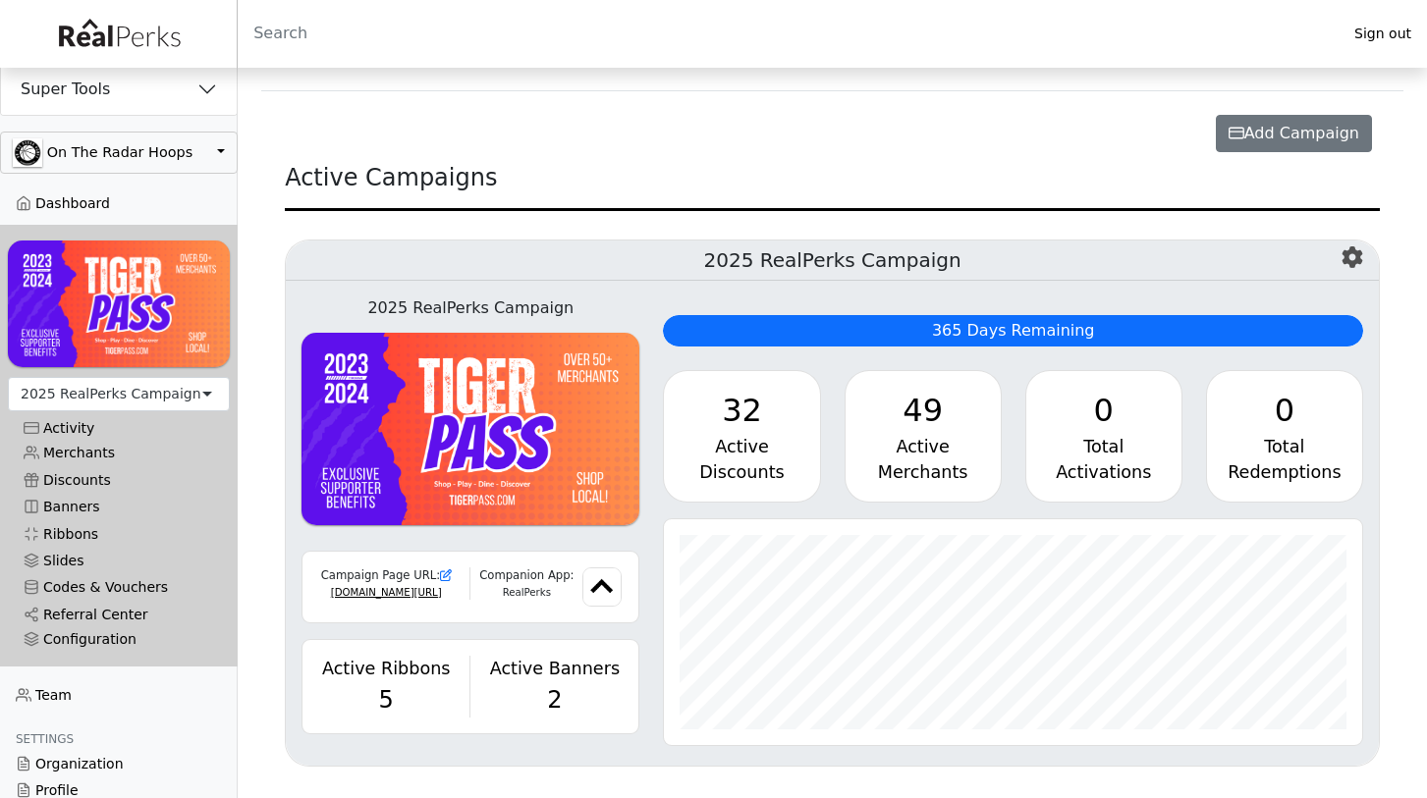
scroll to position [45, 0]
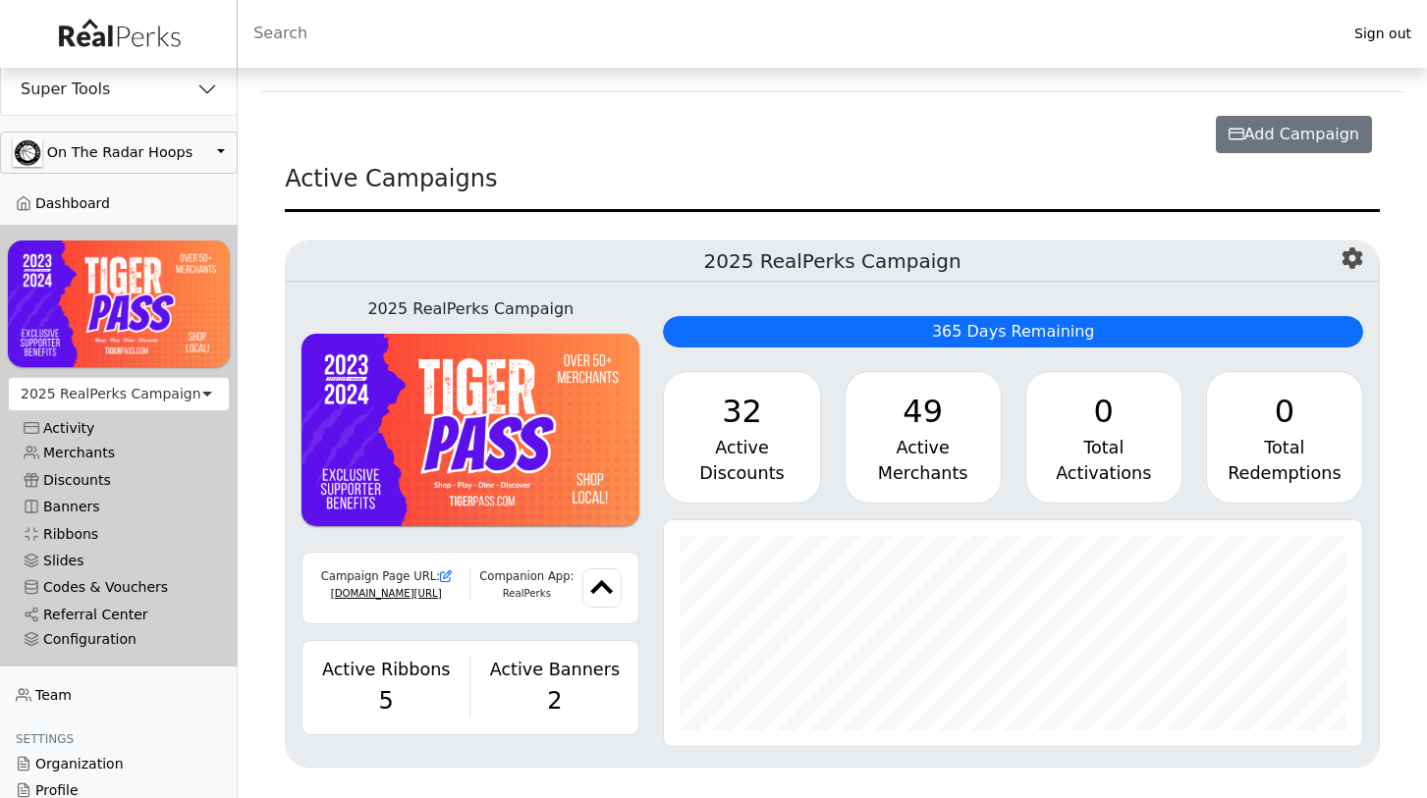
click at [1356, 254] on icon "button" at bounding box center [1351, 258] width 21 height 22
click at [1302, 303] on link "Campaign Settings" at bounding box center [1271, 302] width 181 height 31
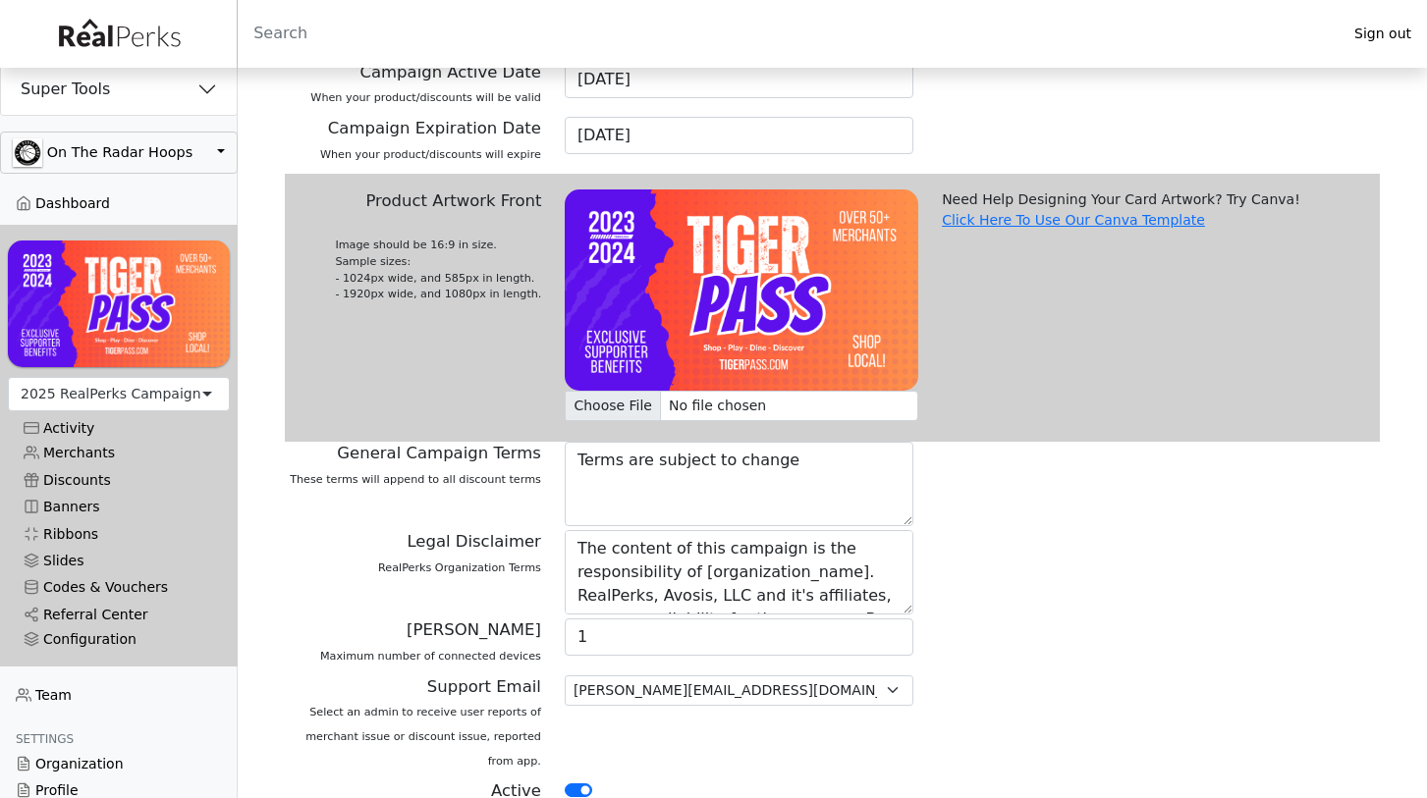
scroll to position [804, 0]
click at [615, 397] on input "Product Artwork Front Image should be 16:9 in size. Sample sizes: - 1024px wide…" at bounding box center [741, 407] width 353 height 30
type input "C:\fakepath\lf5v9jytwtR8g61jiyNWOk9jlh3gs7FAs1Ucka4V.png"
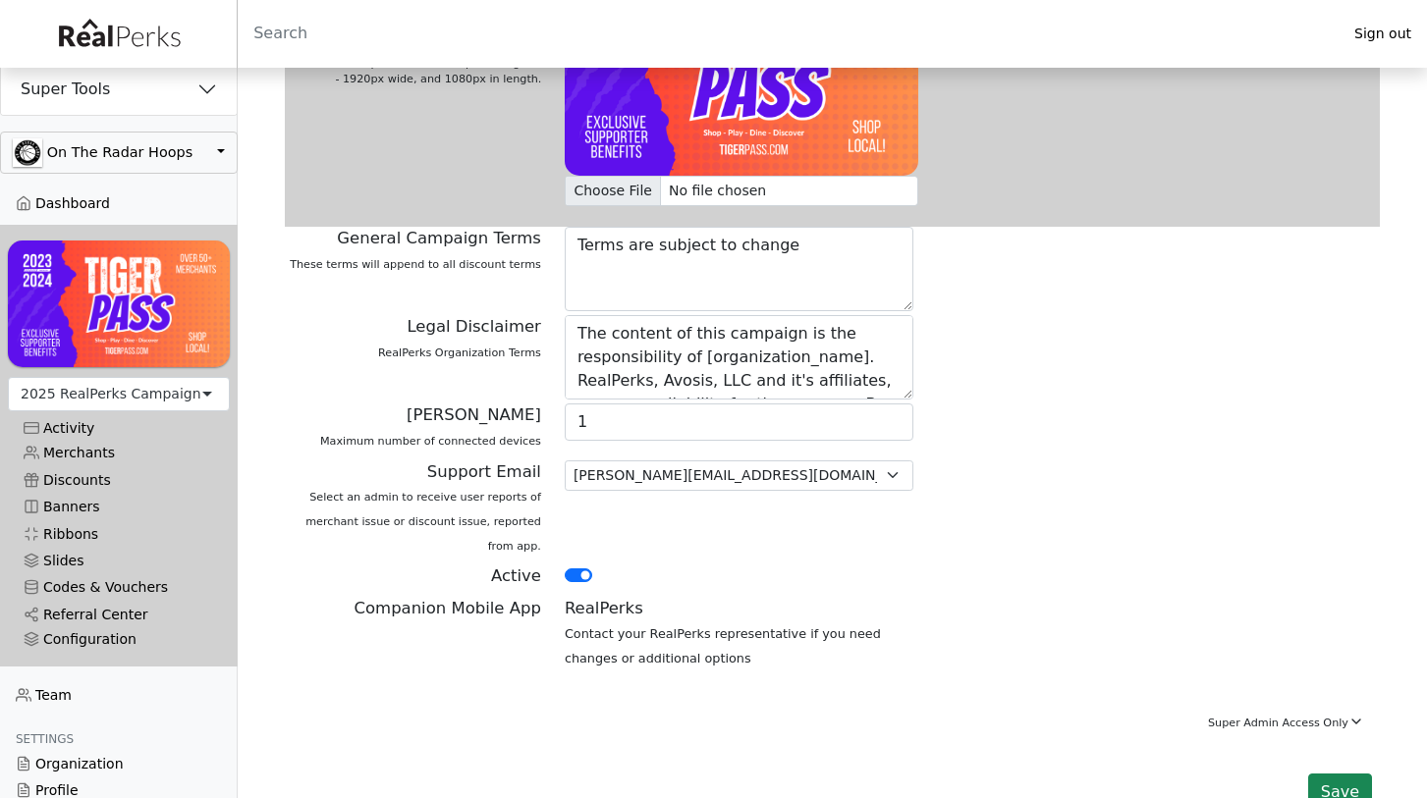
scroll to position [1019, 0]
click at [1342, 775] on button "Save" at bounding box center [1340, 793] width 64 height 37
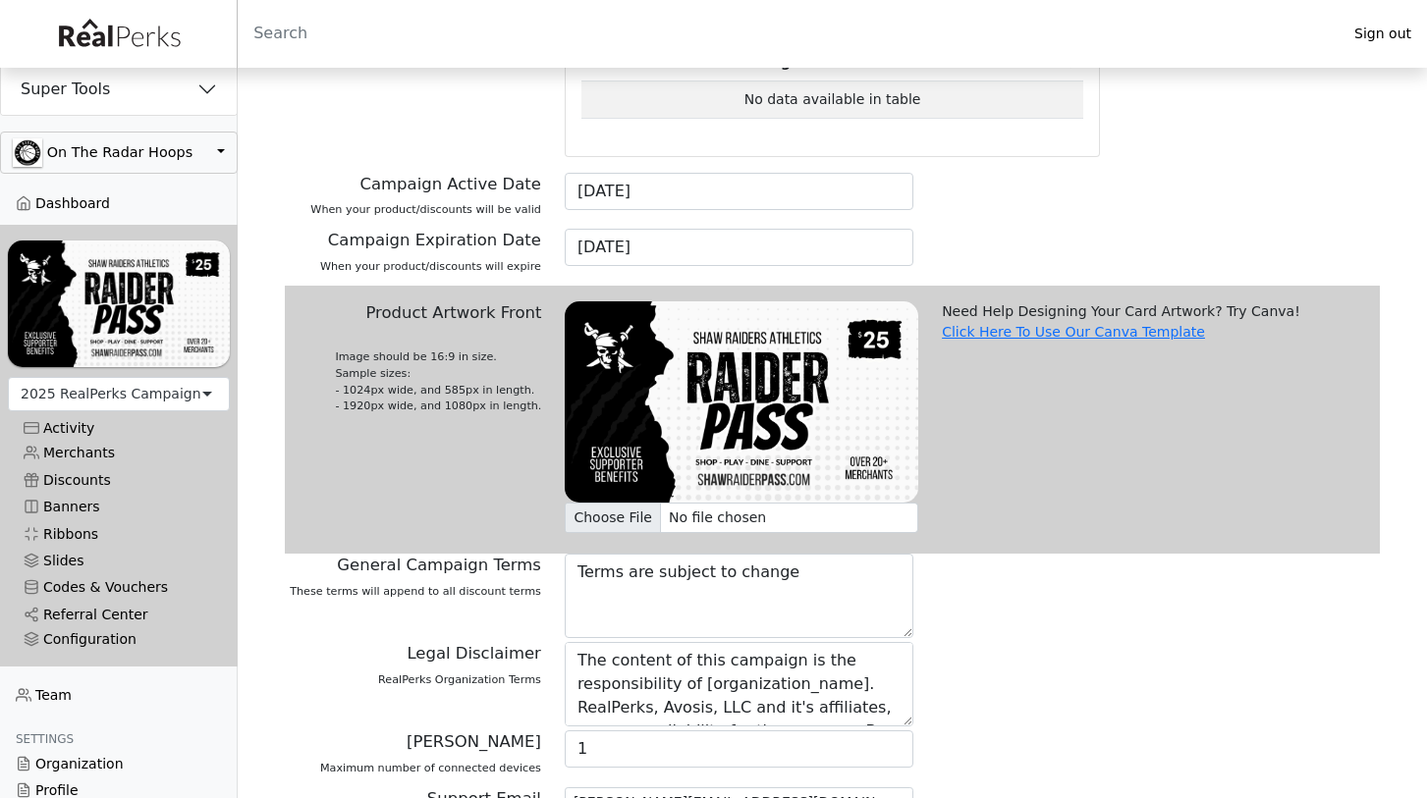
scroll to position [694, 0]
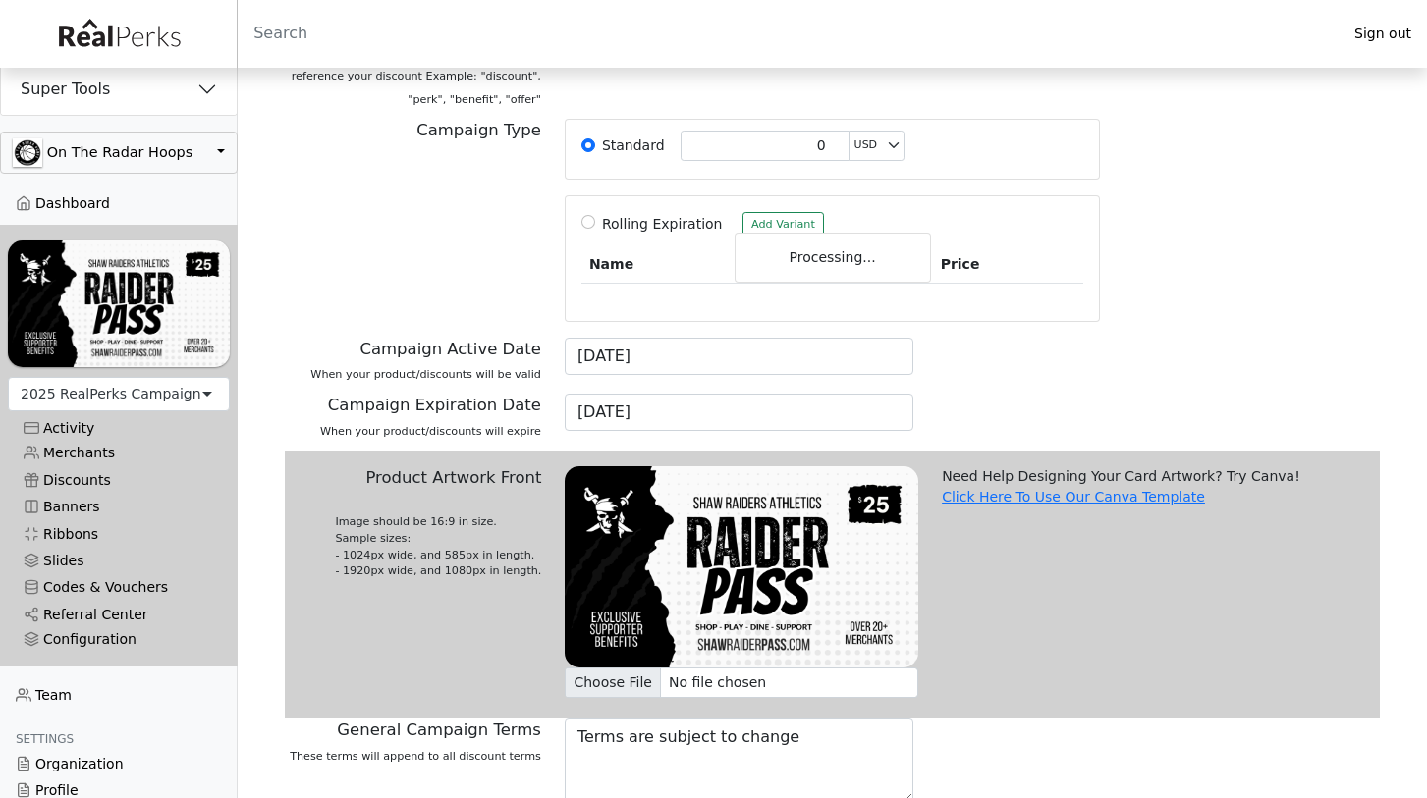
scroll to position [515, 0]
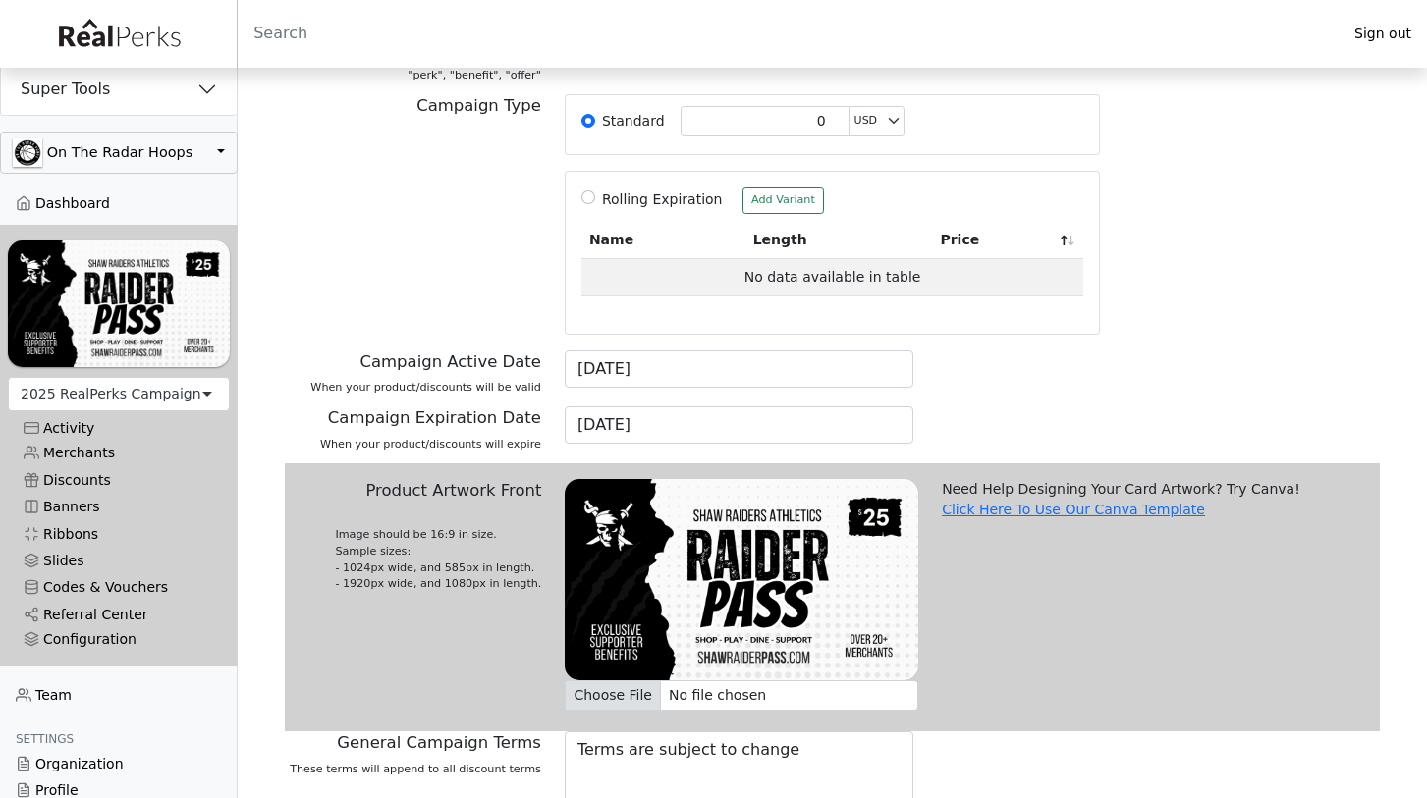
click at [614, 683] on input "Product Artwork Front Image should be 16:9 in size. Sample sizes: - 1024px wide…" at bounding box center [741, 695] width 353 height 30
type input "C:\fakepath\lf5v9jytwtR8g61jiyNWOk9jlh3gs7FAs1Ucka4V.png"
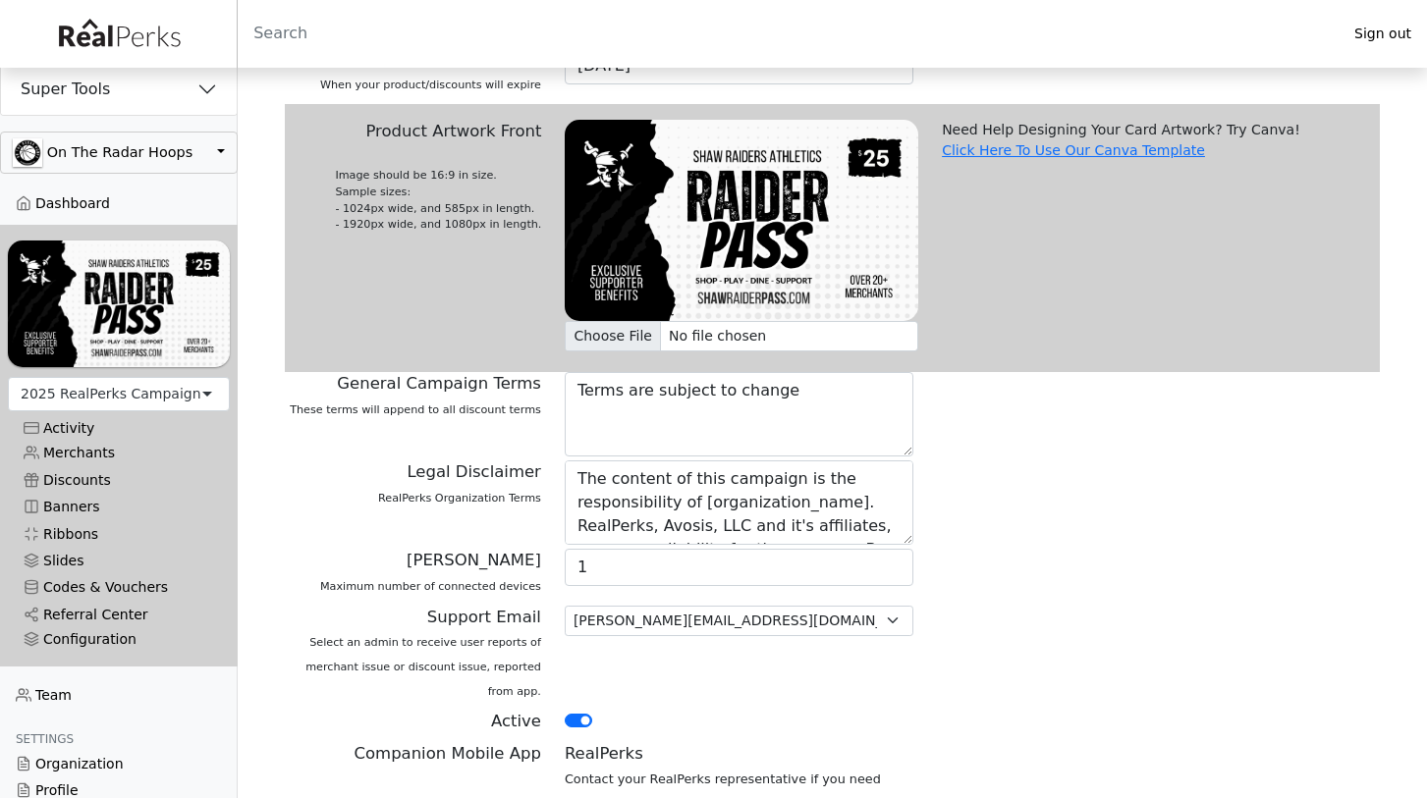
scroll to position [885, 0]
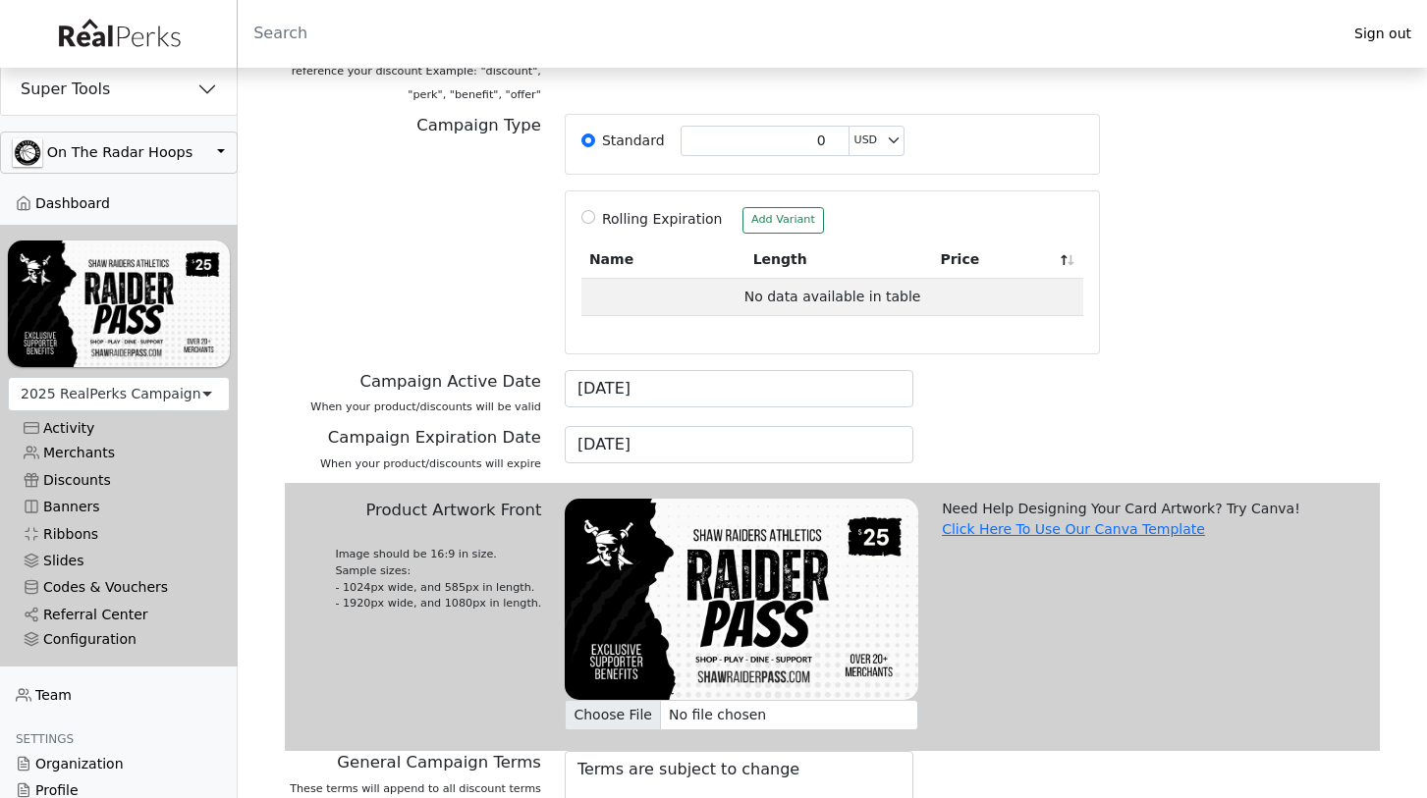
scroll to position [618, 0]
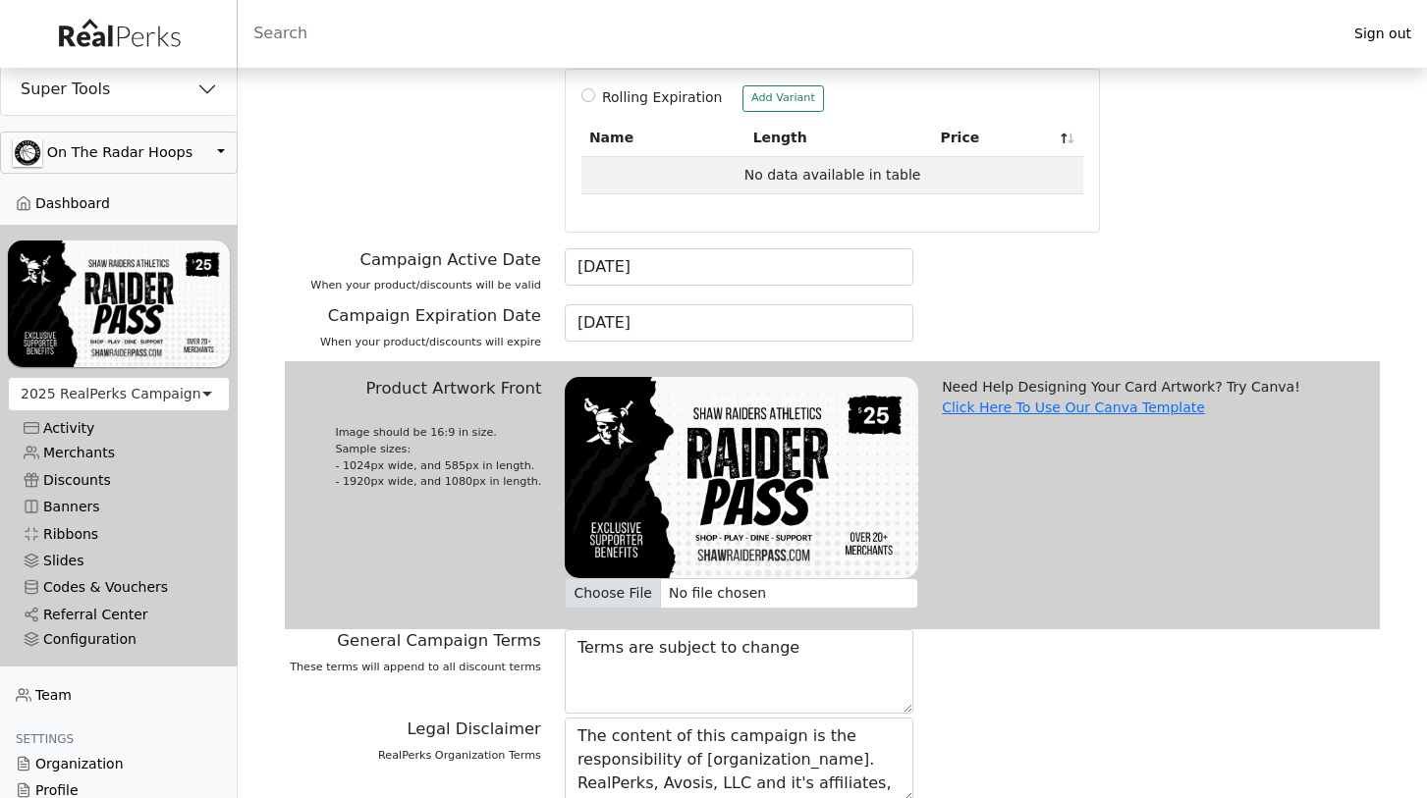
click at [604, 578] on input "Product Artwork Front Image should be 16:9 in size. Sample sizes: - 1024px wide…" at bounding box center [741, 593] width 353 height 30
type input "C:\fakepath\lf5v9jytwtR8g61jiyNWOk9jlh3gs7FAs1Ucka4V.png"
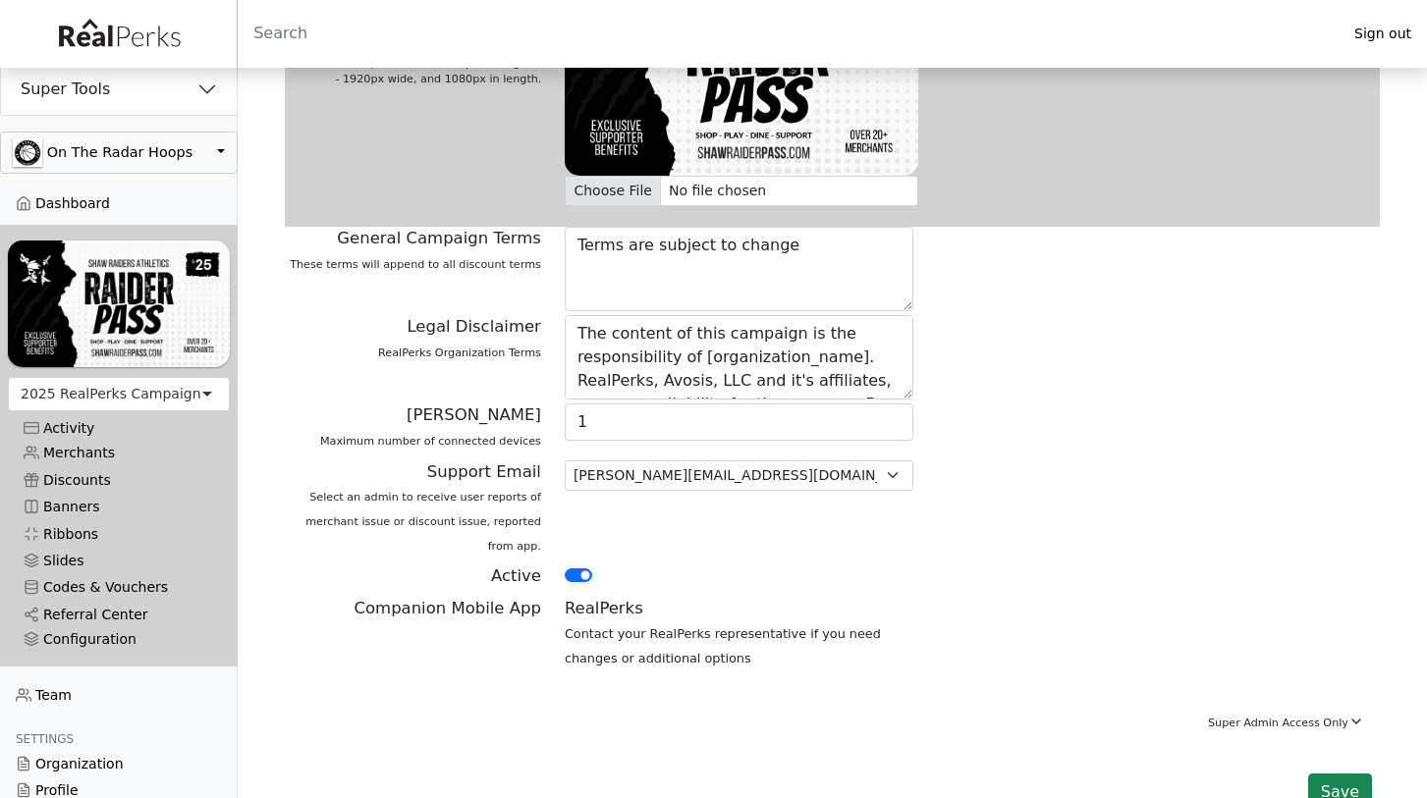
scroll to position [1019, 0]
click at [1336, 775] on button "Save" at bounding box center [1340, 793] width 64 height 37
click at [1335, 775] on button "Save" at bounding box center [1340, 793] width 64 height 37
